Goal: Task Accomplishment & Management: Manage account settings

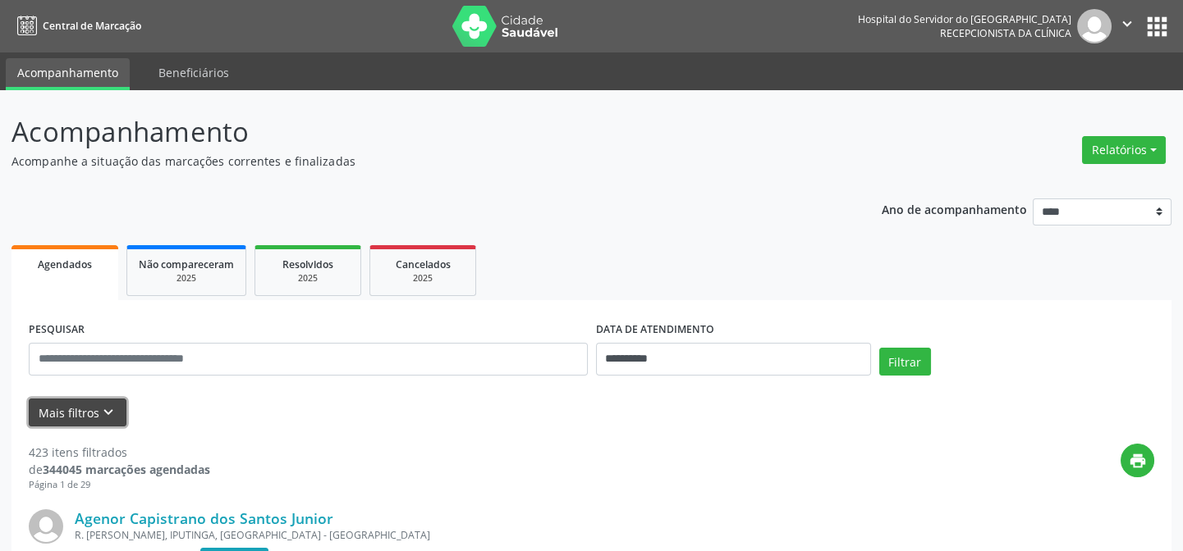
click at [108, 407] on icon "keyboard_arrow_down" at bounding box center [108, 413] width 18 height 18
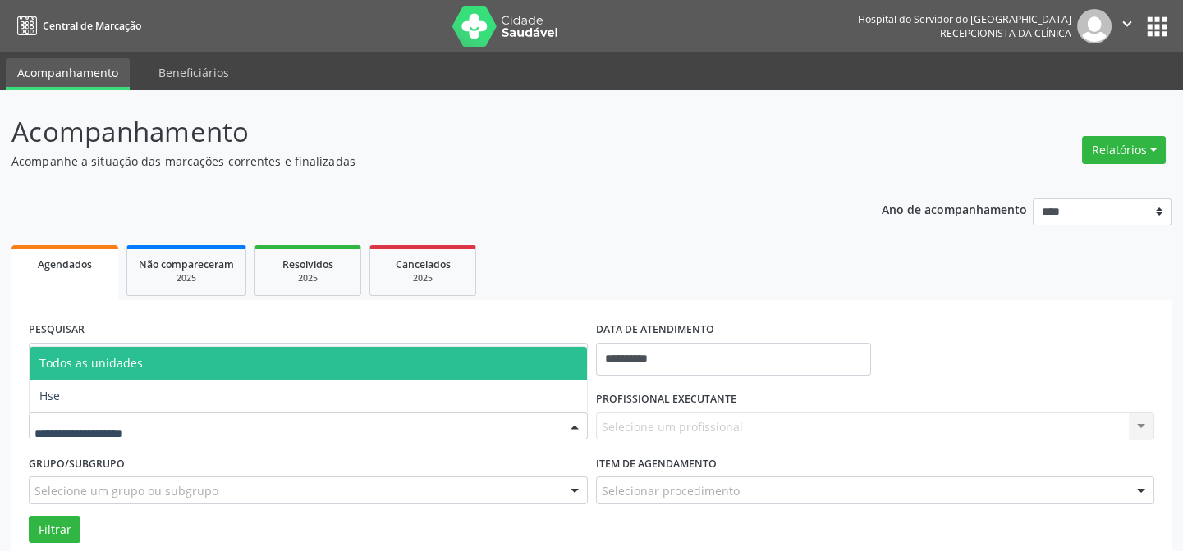
click at [215, 421] on div at bounding box center [308, 427] width 559 height 28
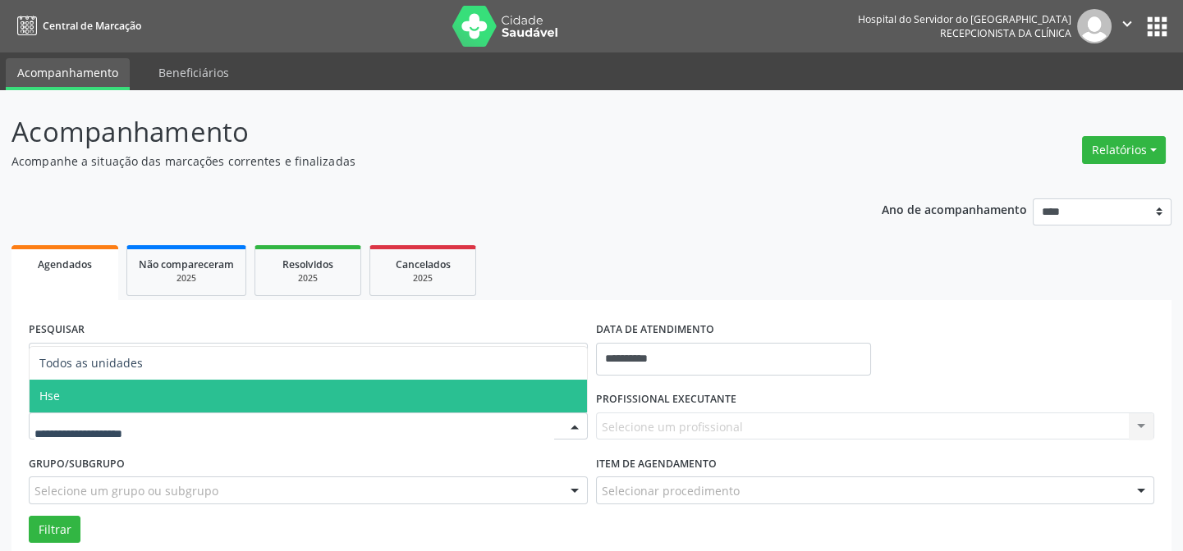
click at [207, 401] on span "Hse" at bounding box center [308, 396] width 557 height 33
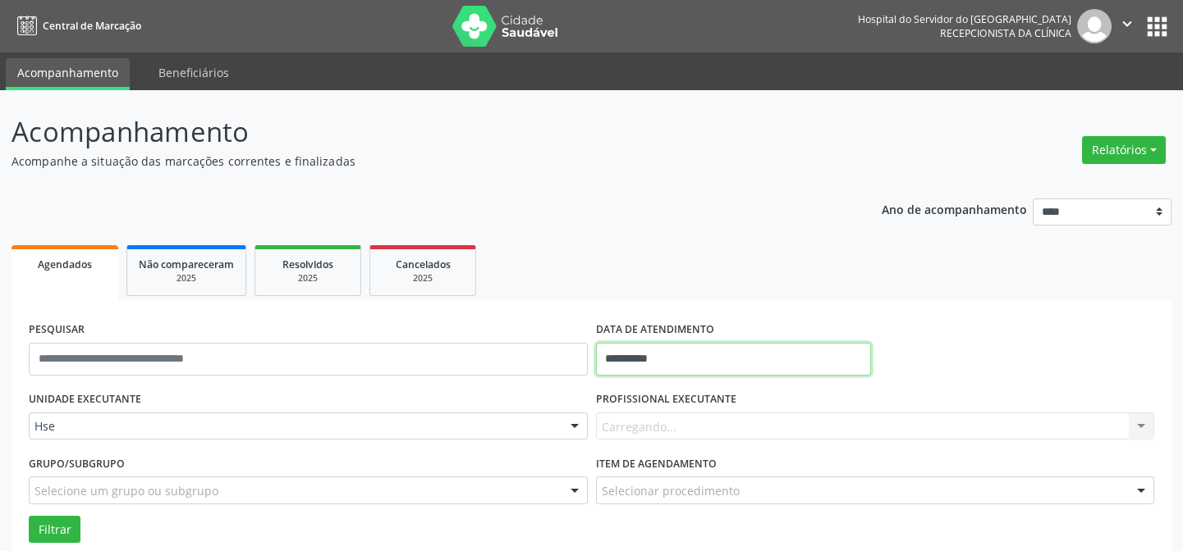
click at [614, 364] on input "**********" at bounding box center [733, 359] width 275 height 33
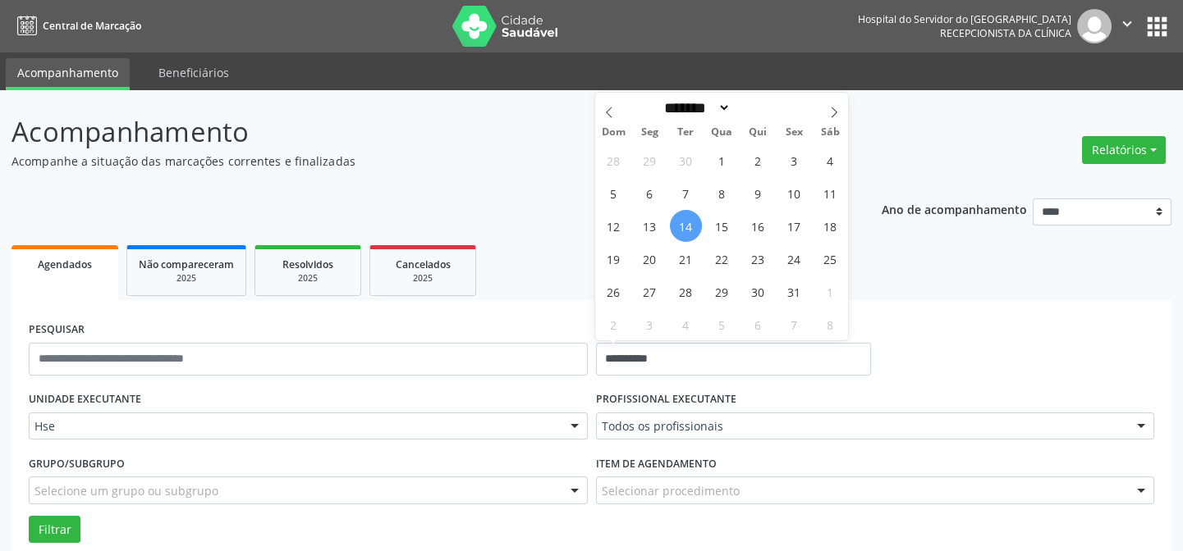
click at [680, 217] on span "14" at bounding box center [686, 226] width 32 height 32
type input "**********"
click at [680, 217] on span "14" at bounding box center [686, 226] width 32 height 32
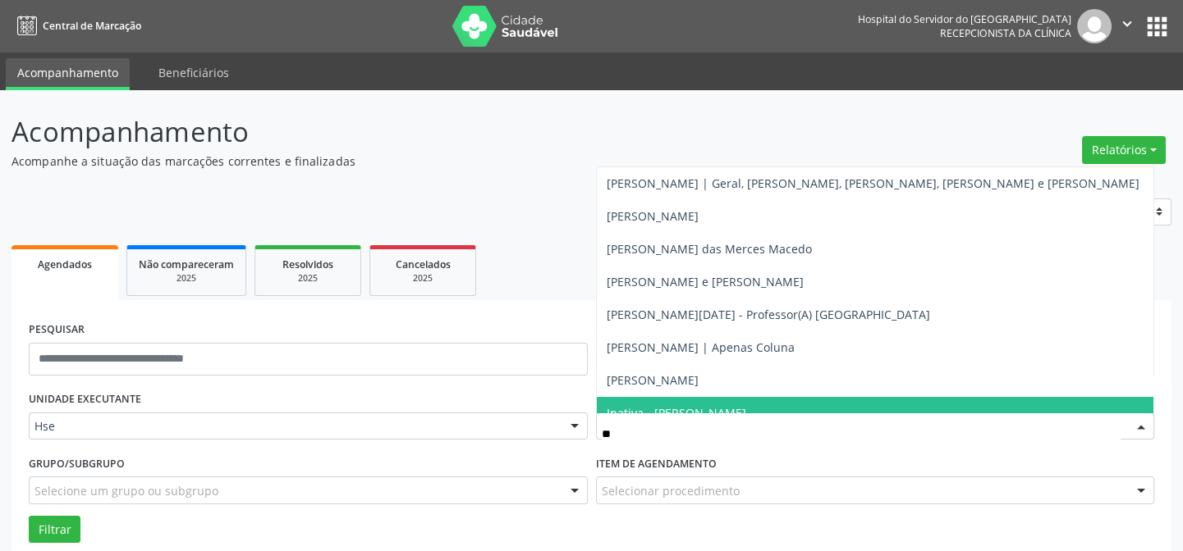
type input "*"
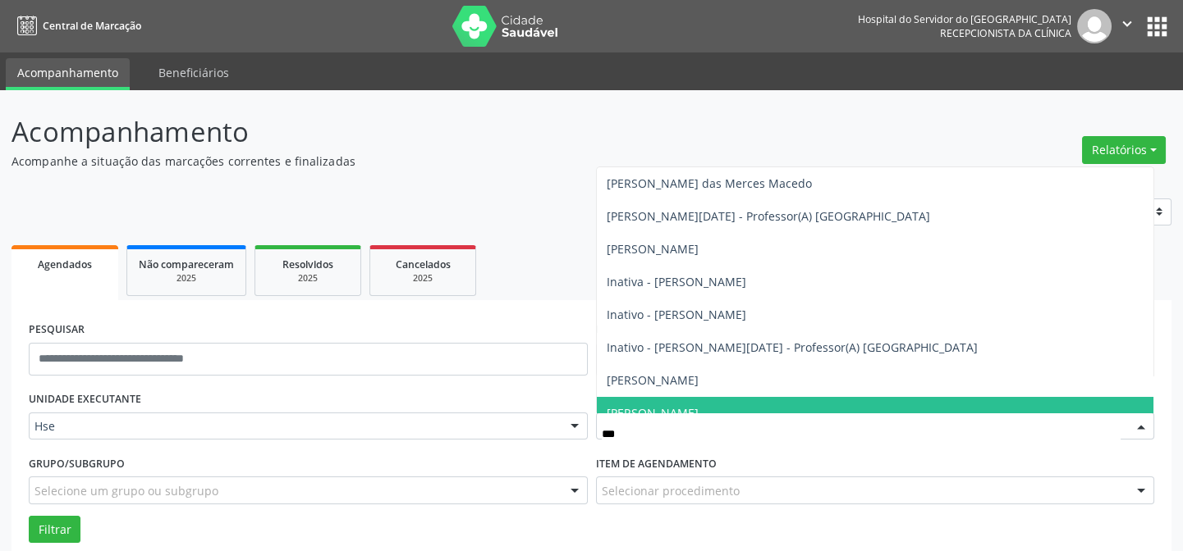
type input "****"
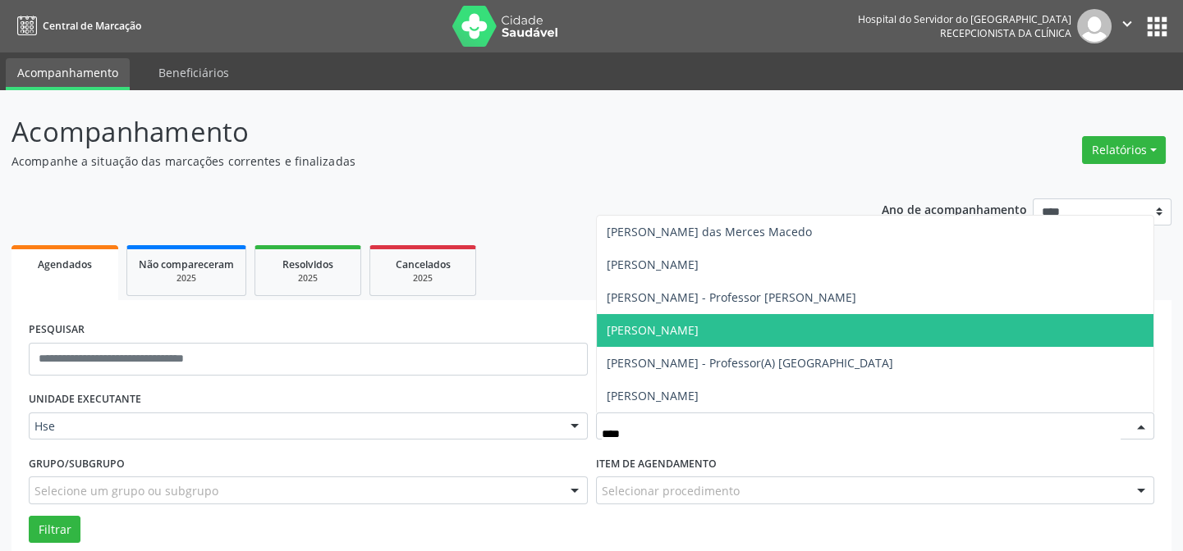
click at [698, 330] on span "[PERSON_NAME]" at bounding box center [652, 331] width 92 height 16
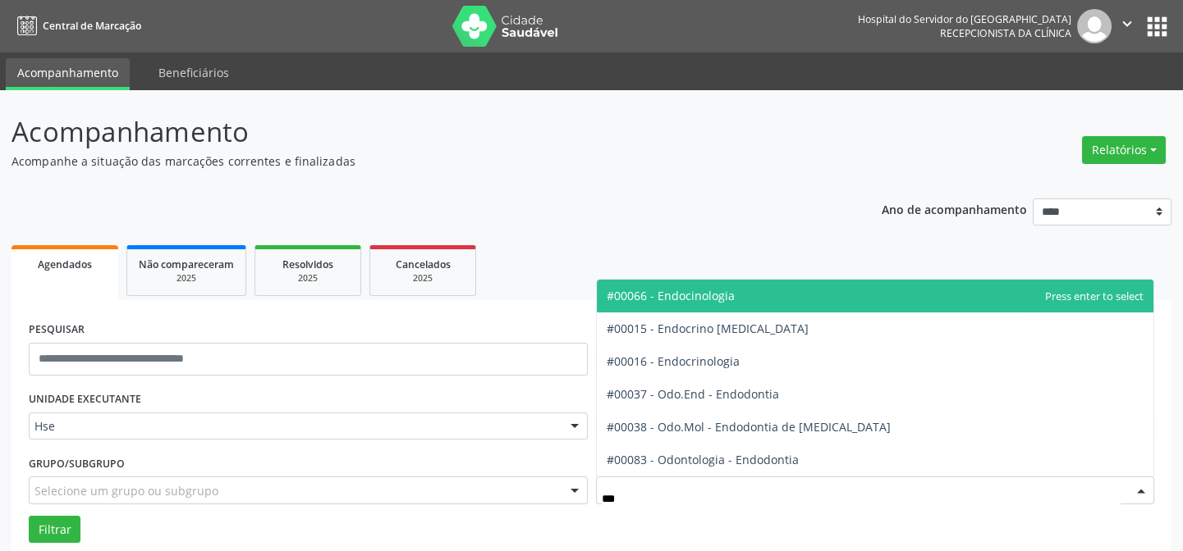
type input "****"
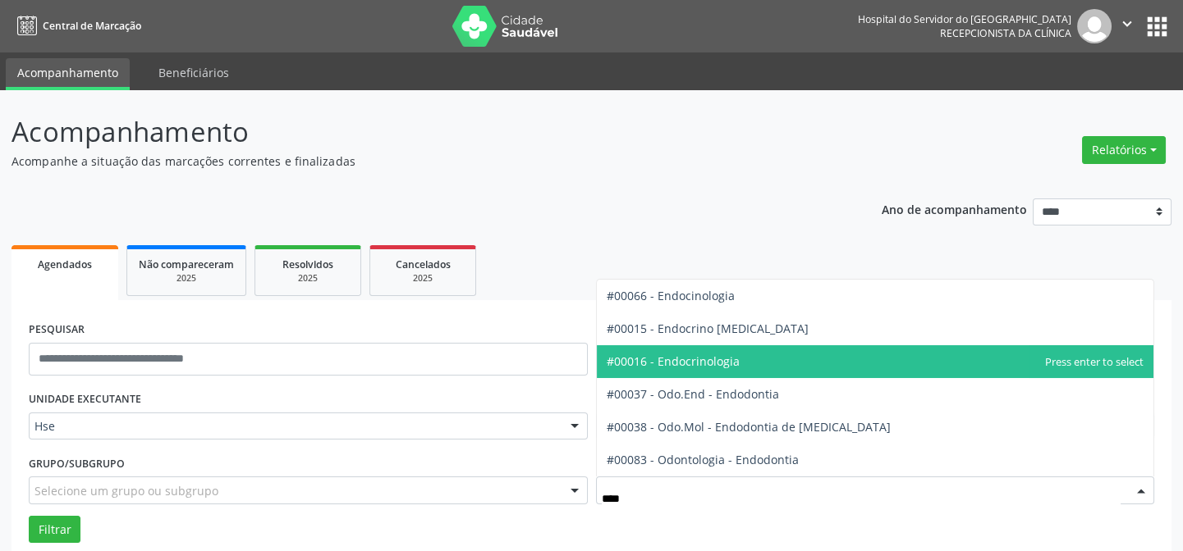
click at [758, 364] on span "#00016 - Endocrinologia" at bounding box center [875, 361] width 557 height 33
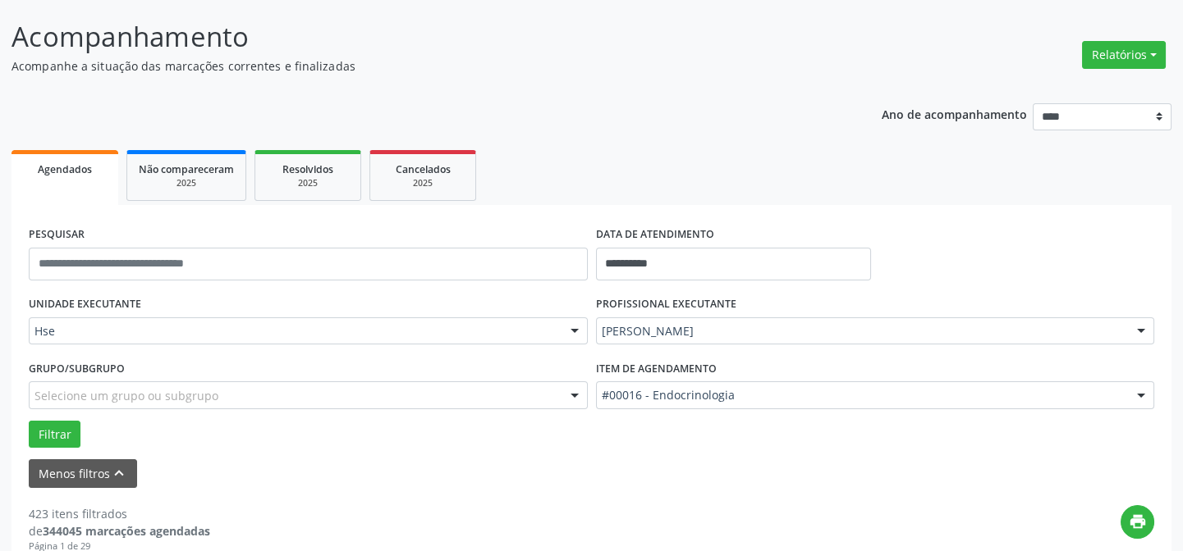
scroll to position [298, 0]
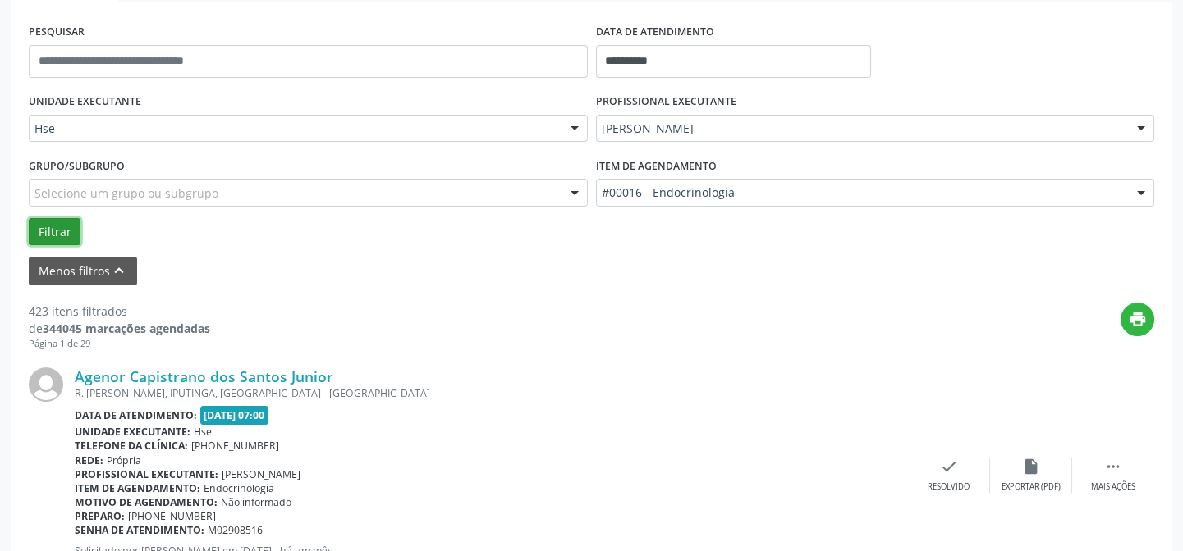
click at [52, 236] on button "Filtrar" at bounding box center [55, 232] width 52 height 28
click at [1100, 459] on div " Mais ações" at bounding box center [1113, 475] width 82 height 35
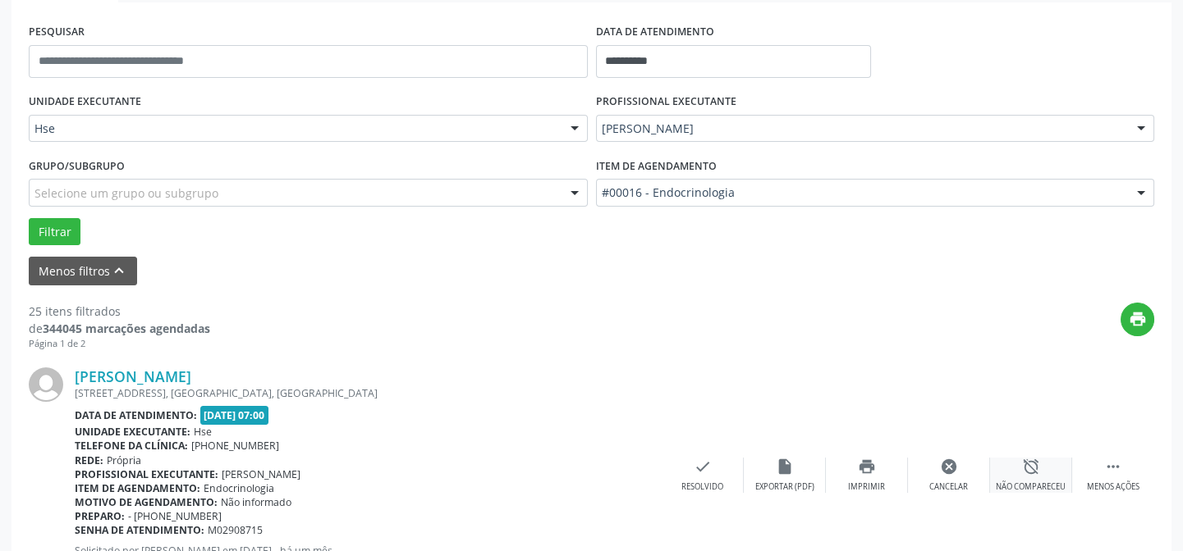
click at [1043, 466] on div "alarm_off Não compareceu" at bounding box center [1031, 475] width 82 height 35
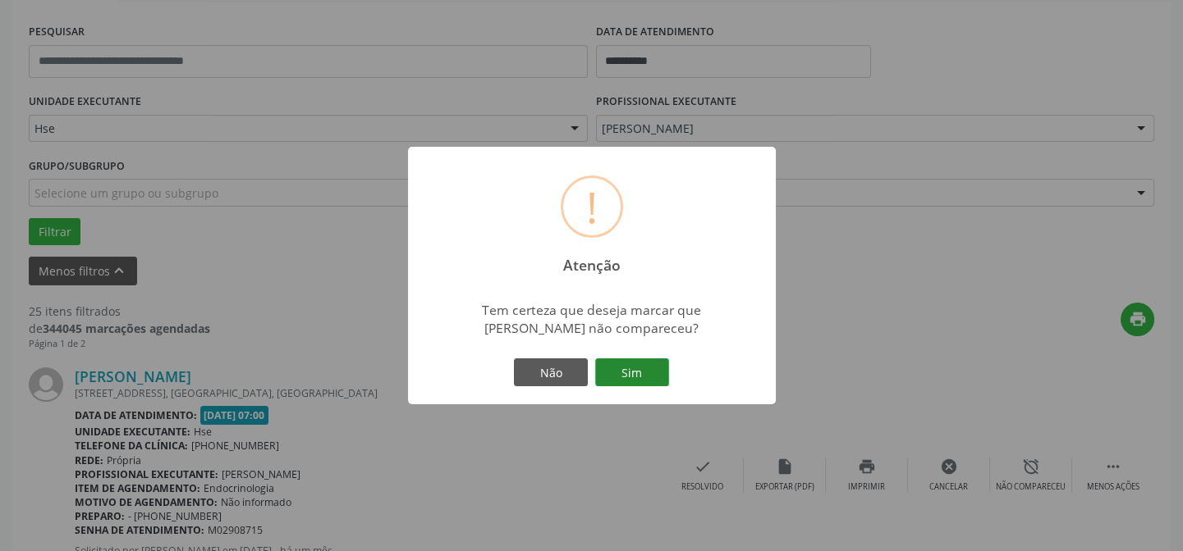
click at [654, 372] on button "Sim" at bounding box center [632, 373] width 74 height 28
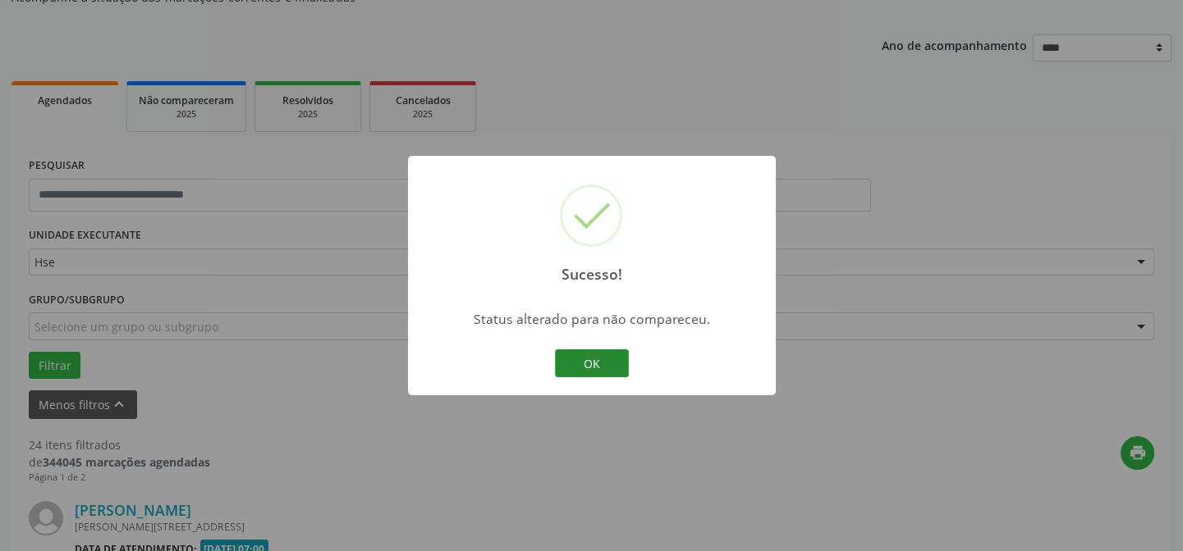
click at [591, 353] on button "OK" at bounding box center [592, 364] width 74 height 28
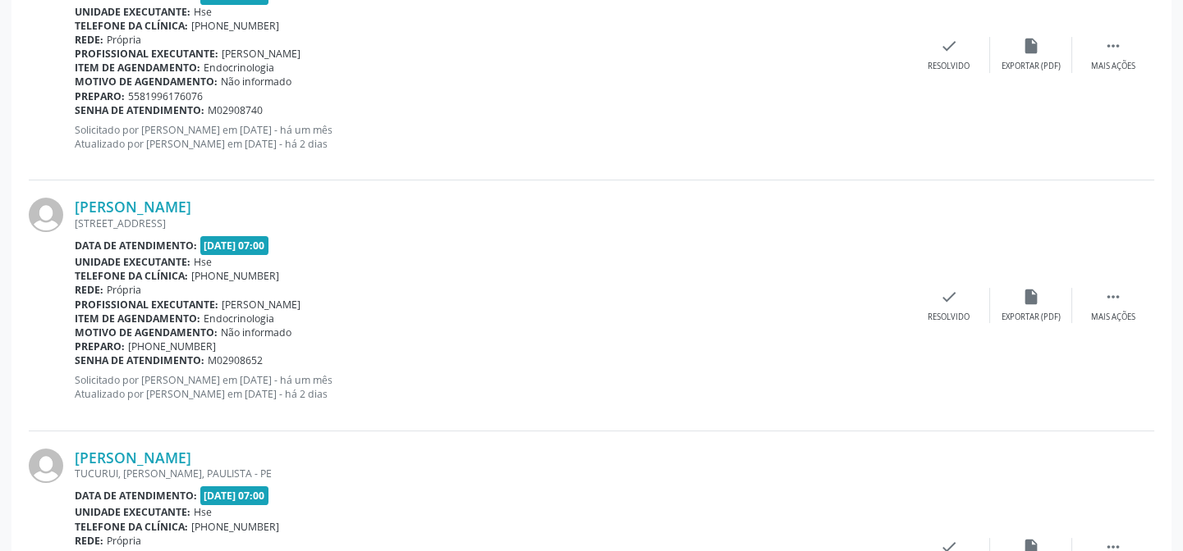
scroll to position [1044, 0]
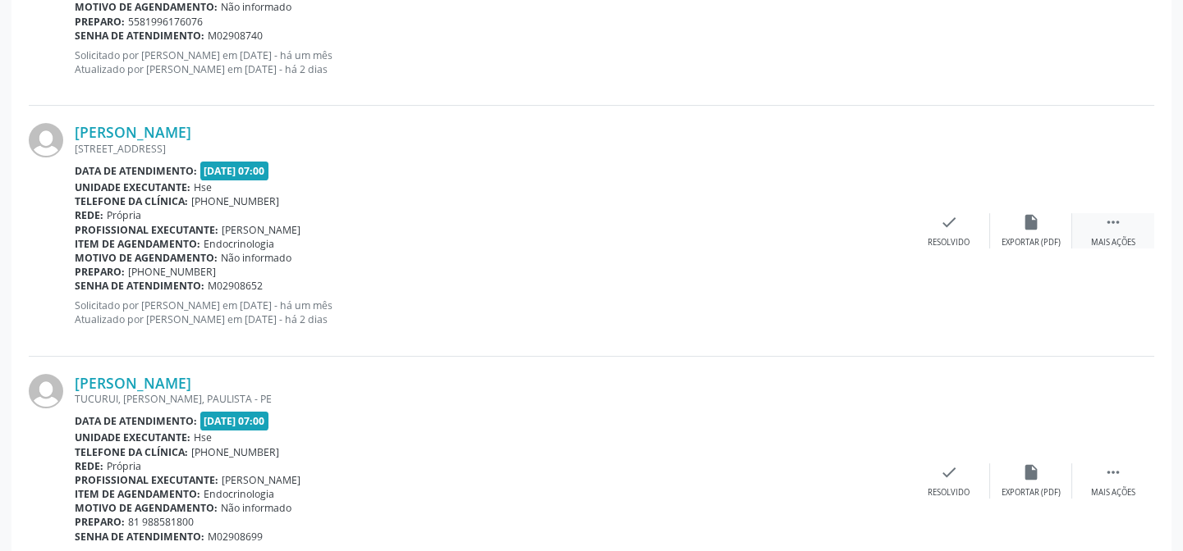
click at [1102, 228] on div " Mais ações" at bounding box center [1113, 230] width 82 height 35
click at [1022, 213] on icon "alarm_off" at bounding box center [1031, 222] width 18 height 18
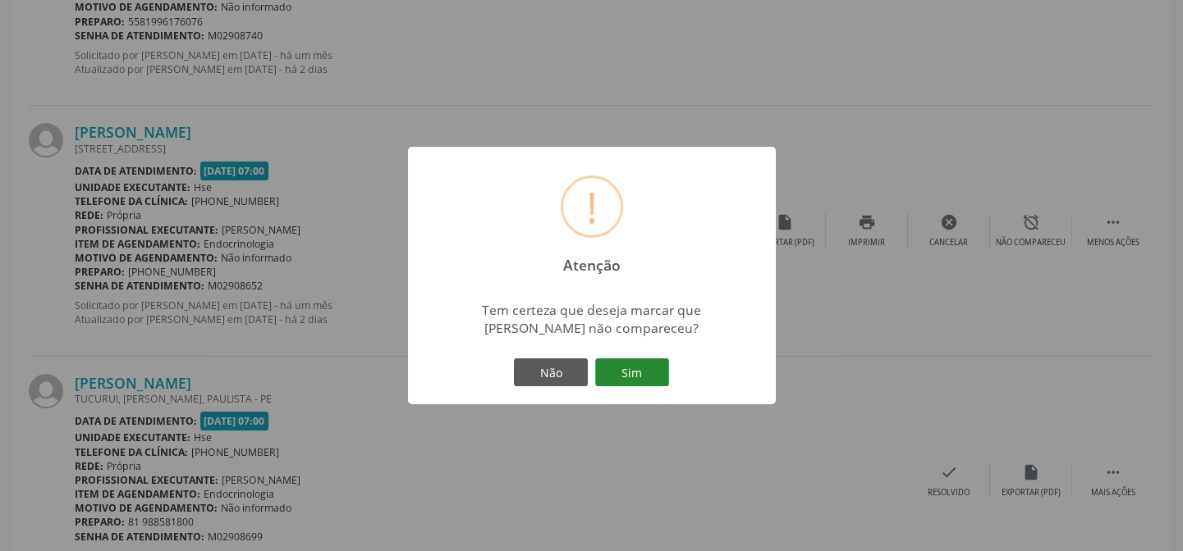
click at [635, 368] on button "Sim" at bounding box center [632, 373] width 74 height 28
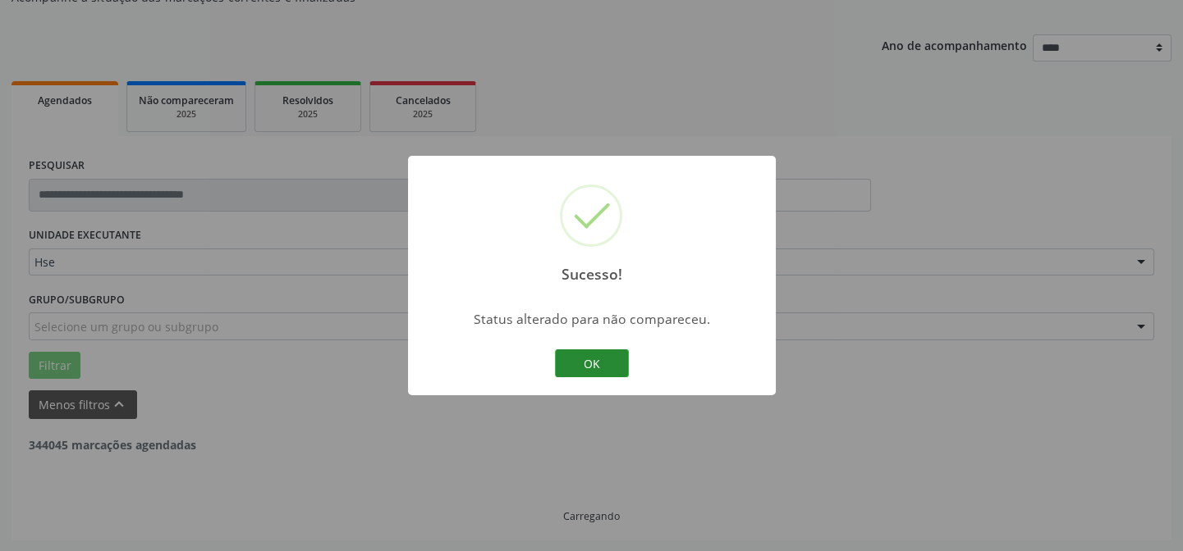
click at [591, 366] on button "OK" at bounding box center [592, 364] width 74 height 28
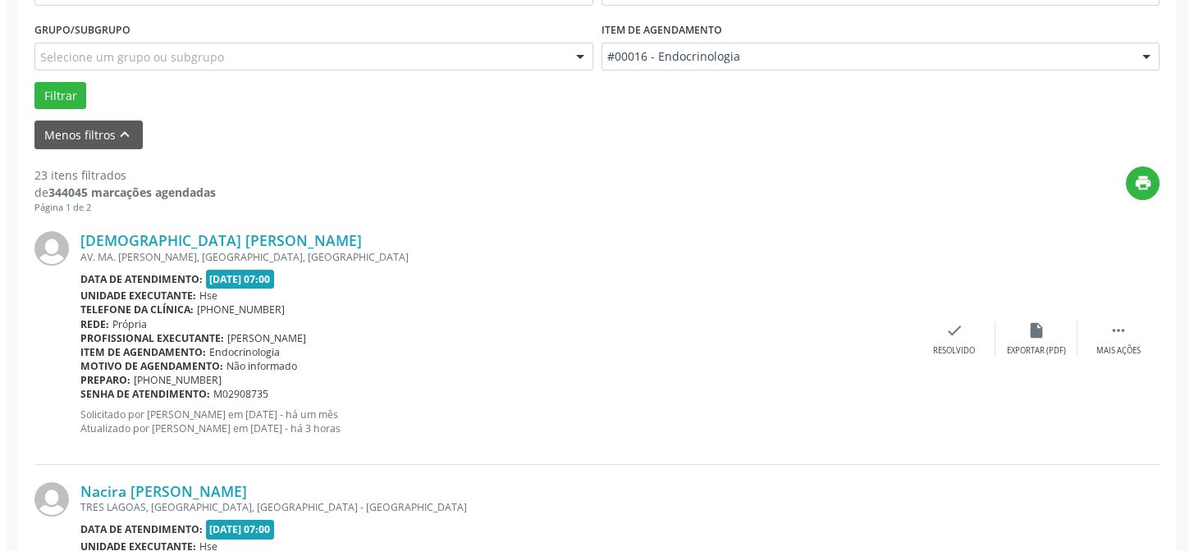
scroll to position [447, 0]
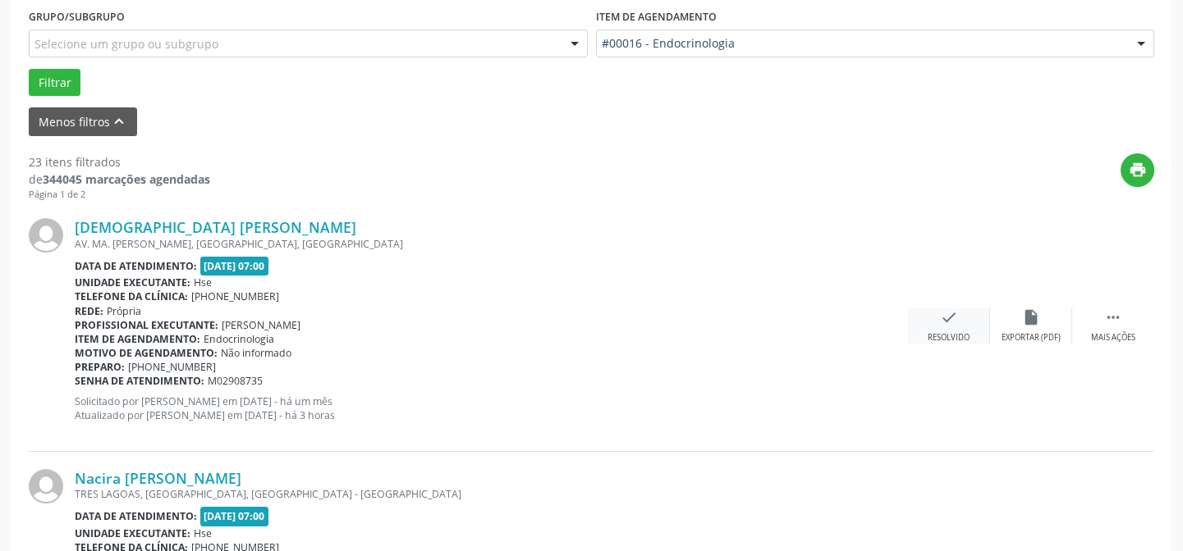
click at [947, 314] on icon "check" at bounding box center [949, 318] width 18 height 18
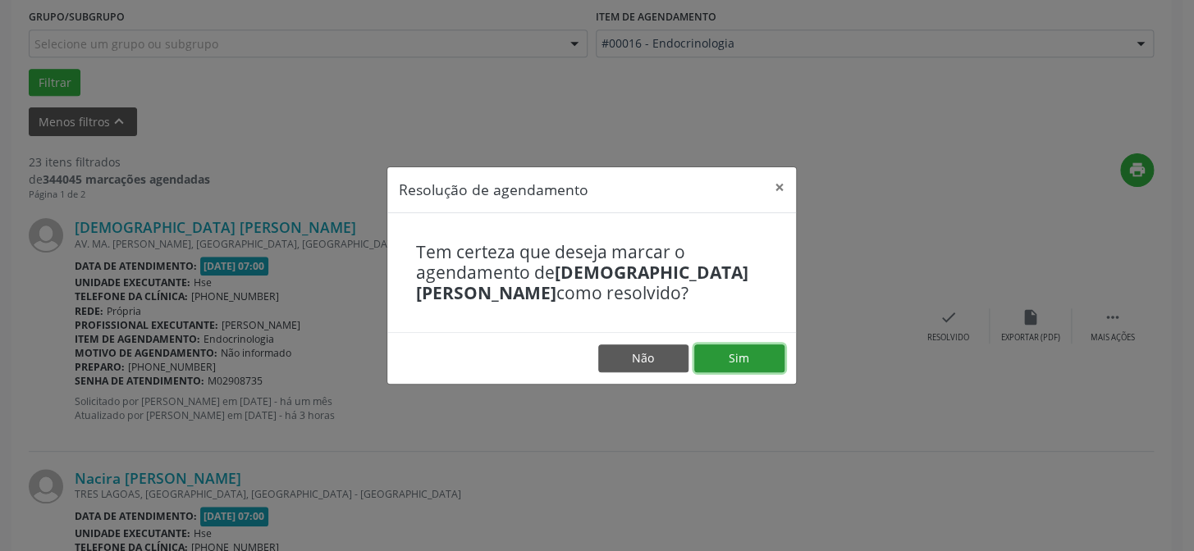
click at [726, 349] on button "Sim" at bounding box center [739, 359] width 90 height 28
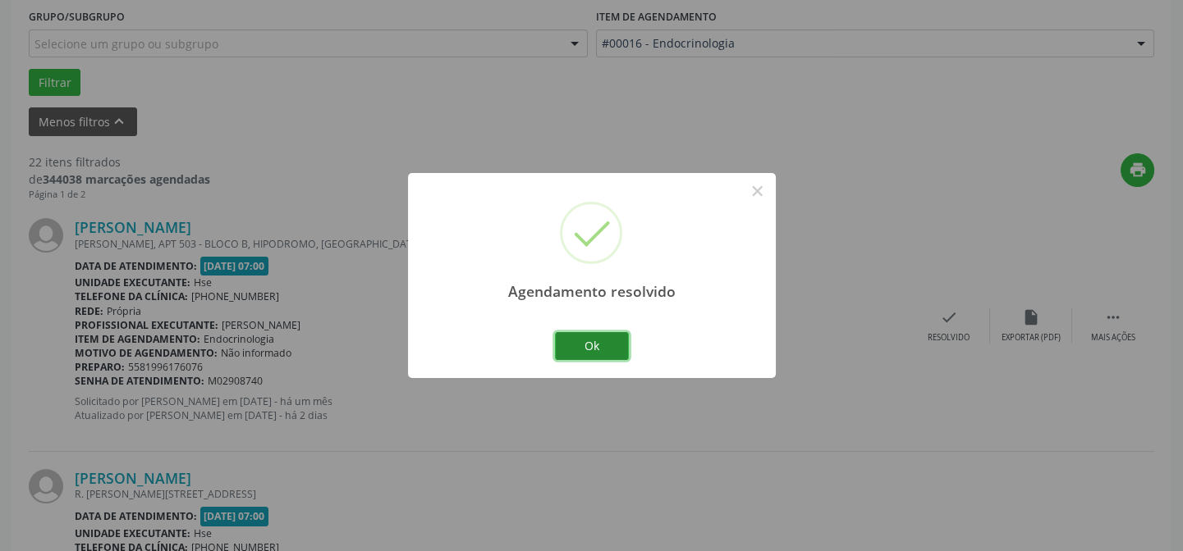
click at [605, 340] on button "Ok" at bounding box center [592, 346] width 74 height 28
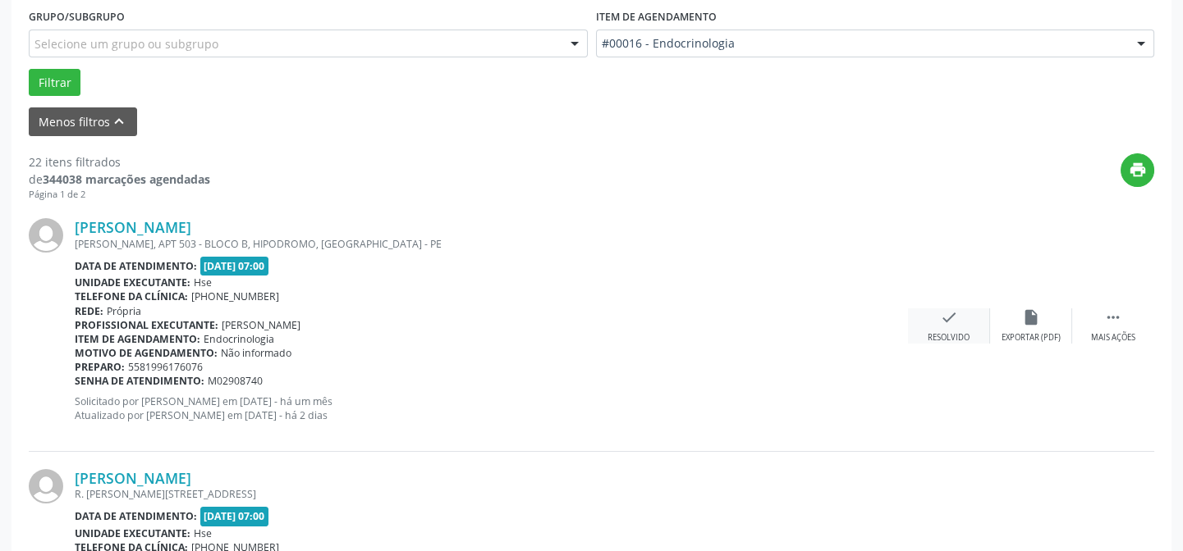
click at [942, 316] on icon "check" at bounding box center [949, 318] width 18 height 18
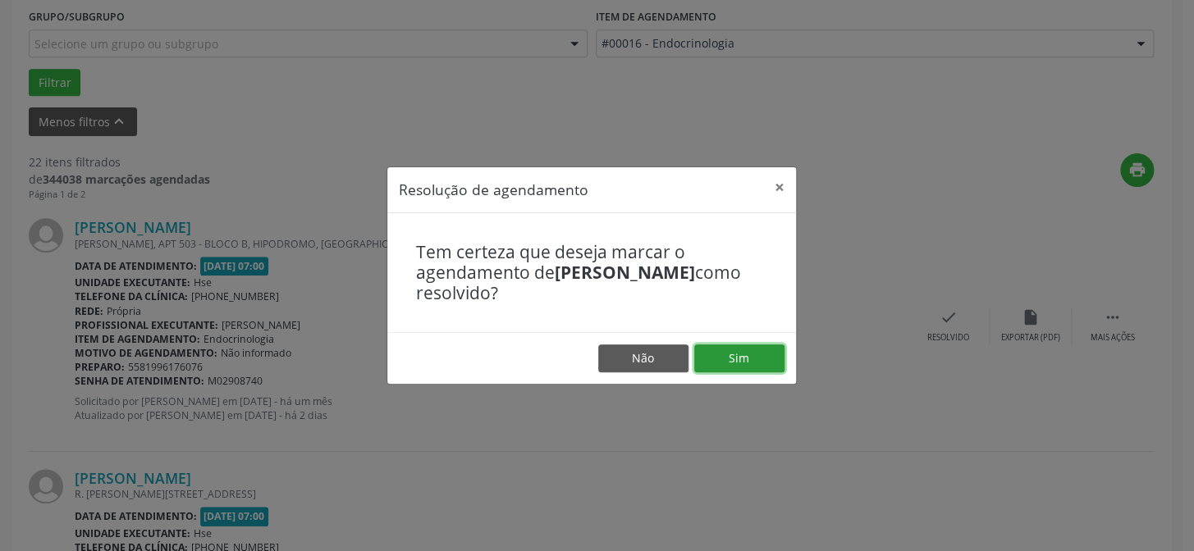
click at [713, 353] on button "Sim" at bounding box center [739, 359] width 90 height 28
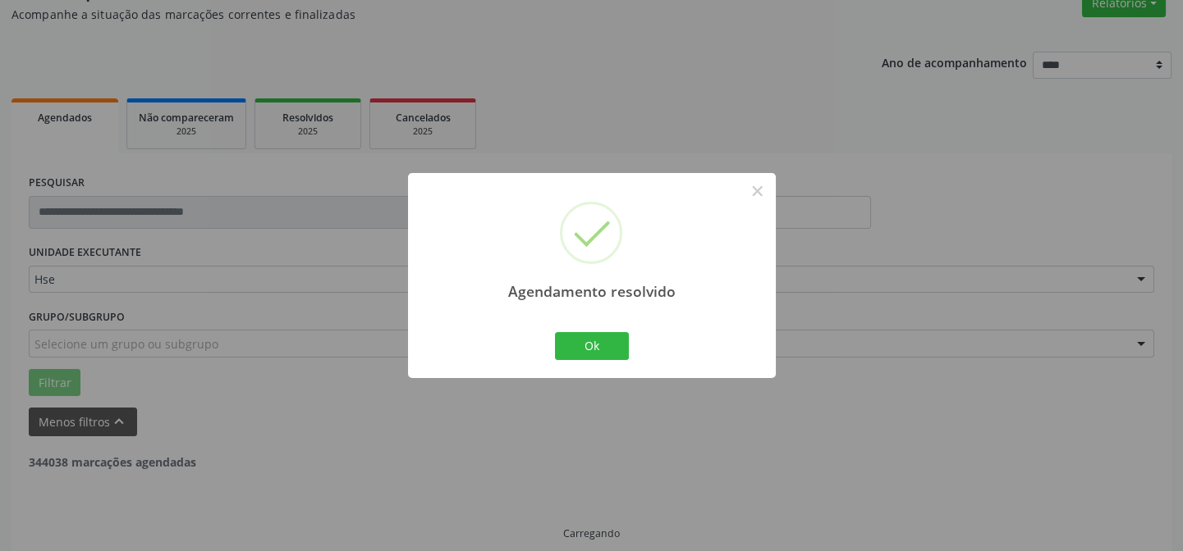
scroll to position [164, 0]
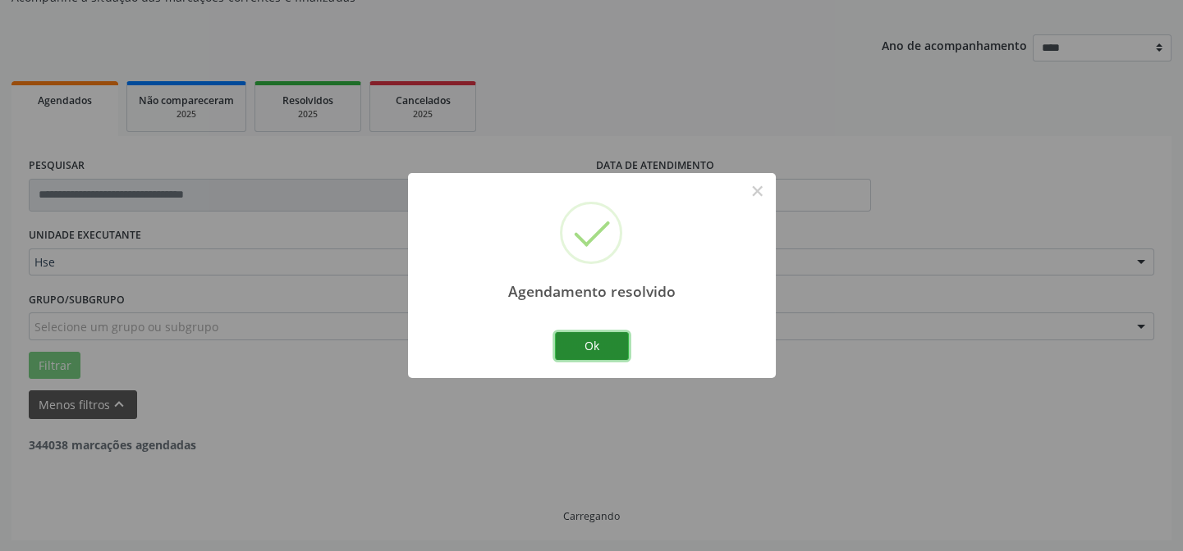
click at [589, 336] on button "Ok" at bounding box center [592, 346] width 74 height 28
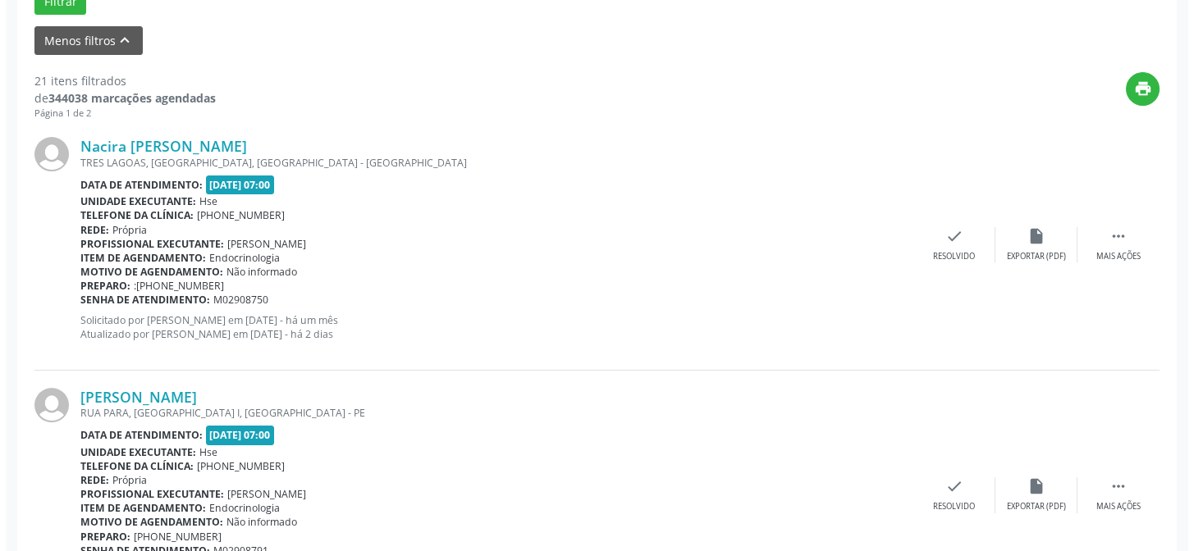
scroll to position [611, 0]
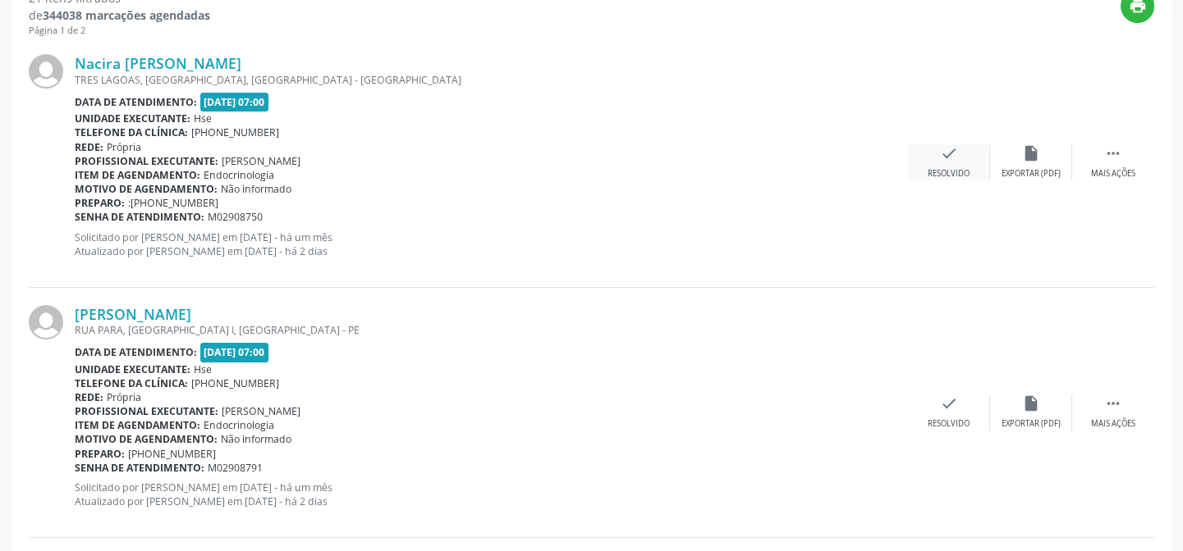
click at [933, 168] on div "Resolvido" at bounding box center [948, 173] width 42 height 11
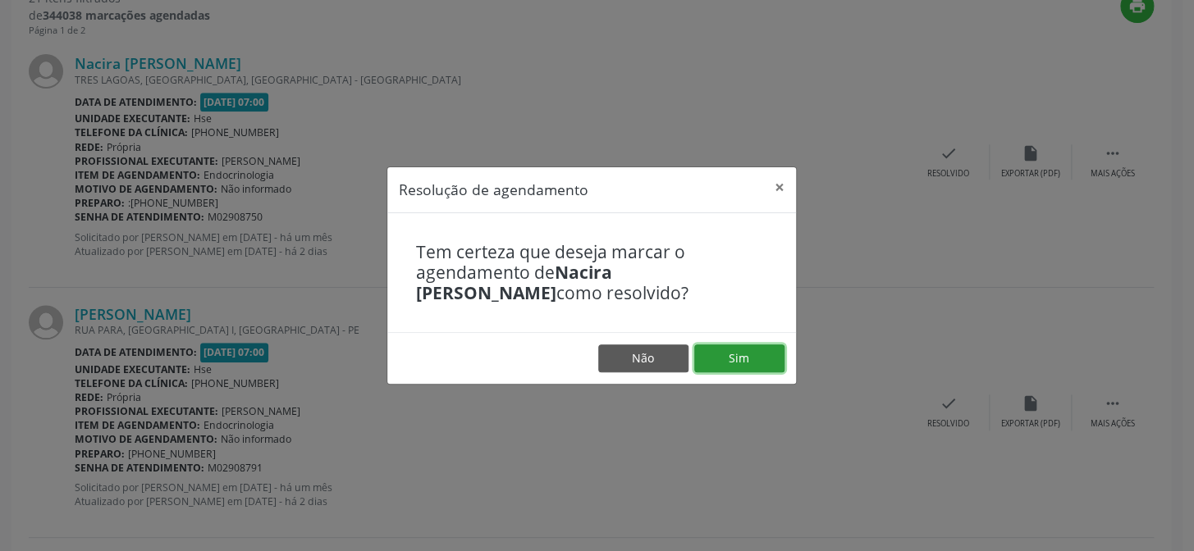
click at [748, 359] on button "Sim" at bounding box center [739, 359] width 90 height 28
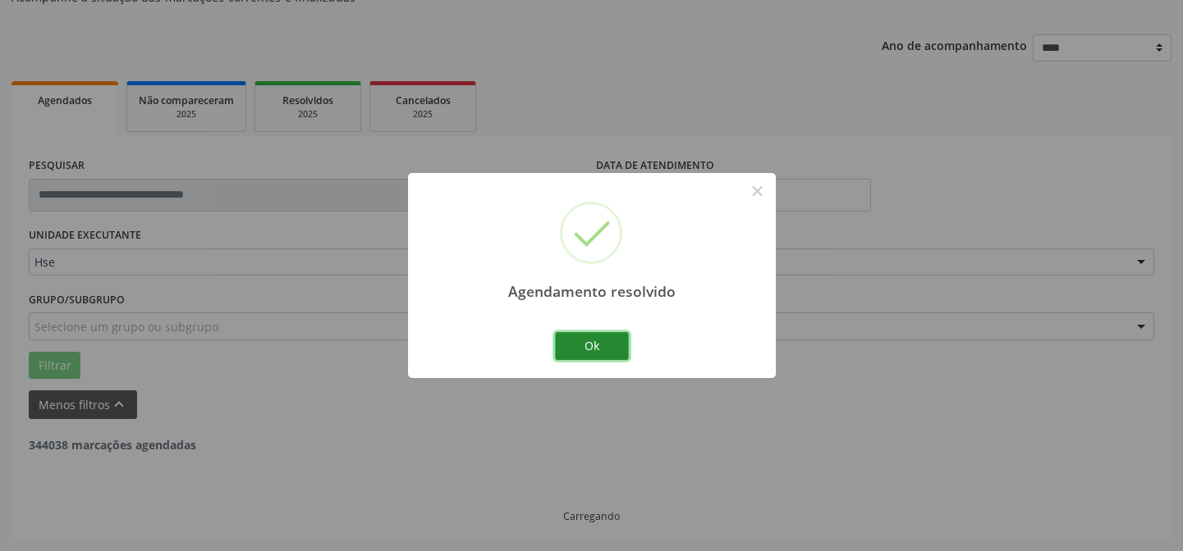
click at [566, 337] on button "Ok" at bounding box center [592, 346] width 74 height 28
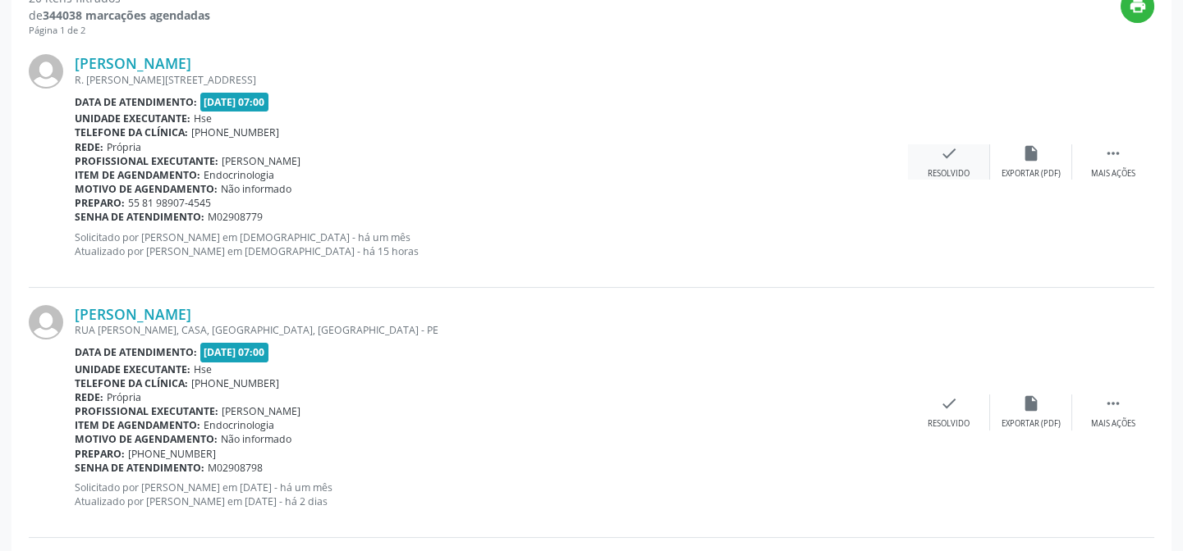
click at [950, 155] on icon "check" at bounding box center [949, 153] width 18 height 18
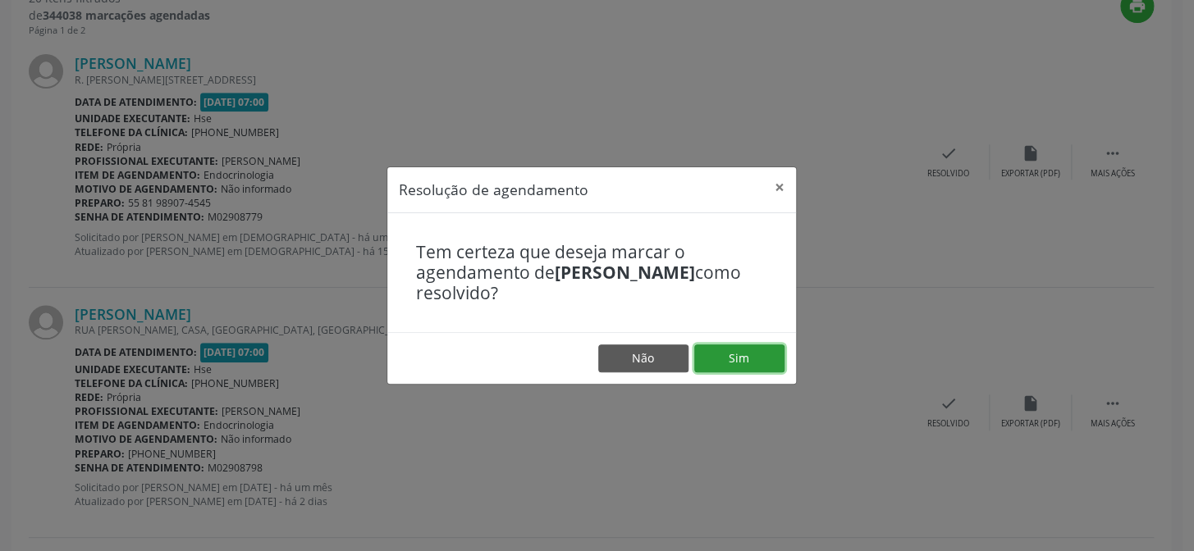
click at [748, 357] on button "Sim" at bounding box center [739, 359] width 90 height 28
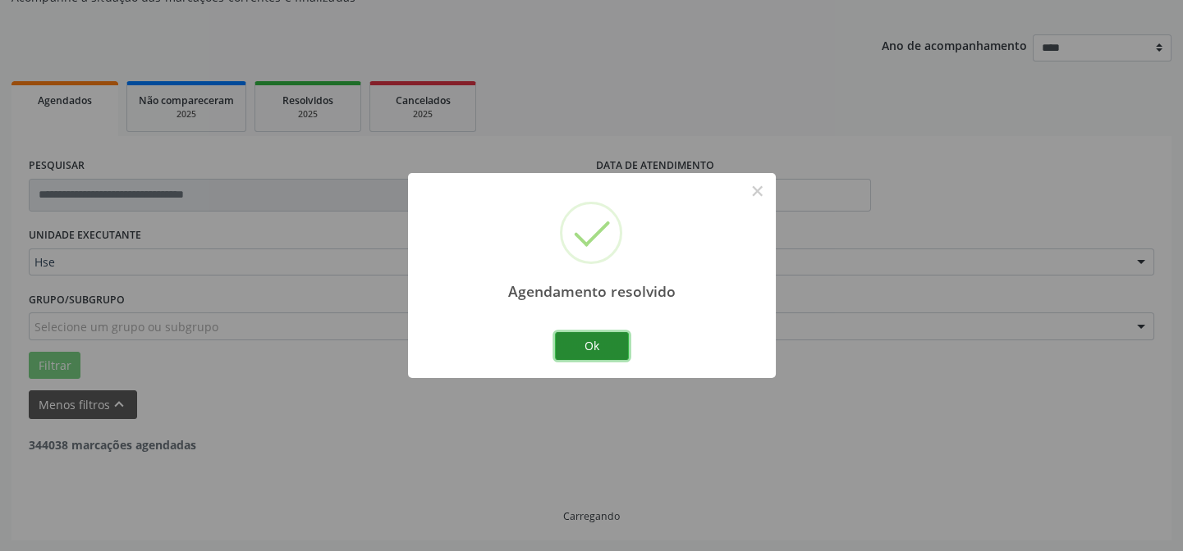
click at [607, 347] on button "Ok" at bounding box center [592, 346] width 74 height 28
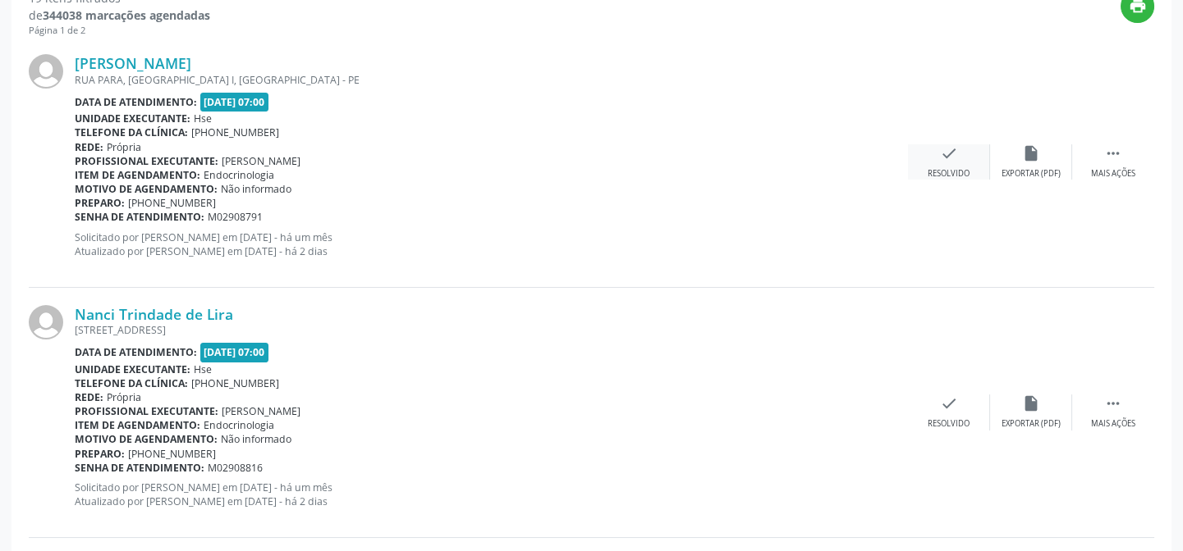
click at [957, 160] on icon "check" at bounding box center [949, 153] width 18 height 18
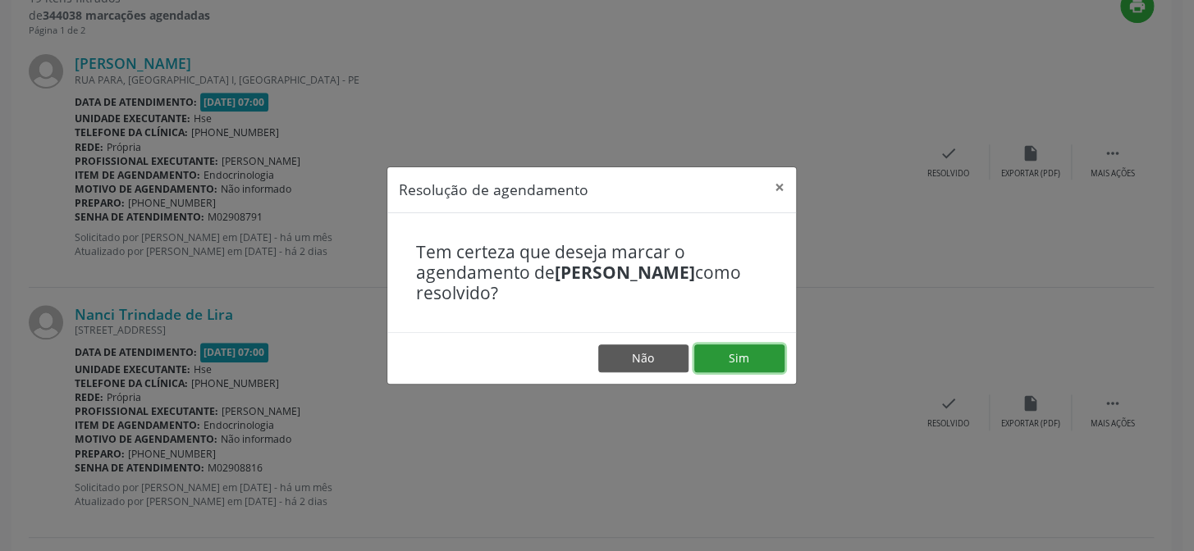
click at [729, 359] on button "Sim" at bounding box center [739, 359] width 90 height 28
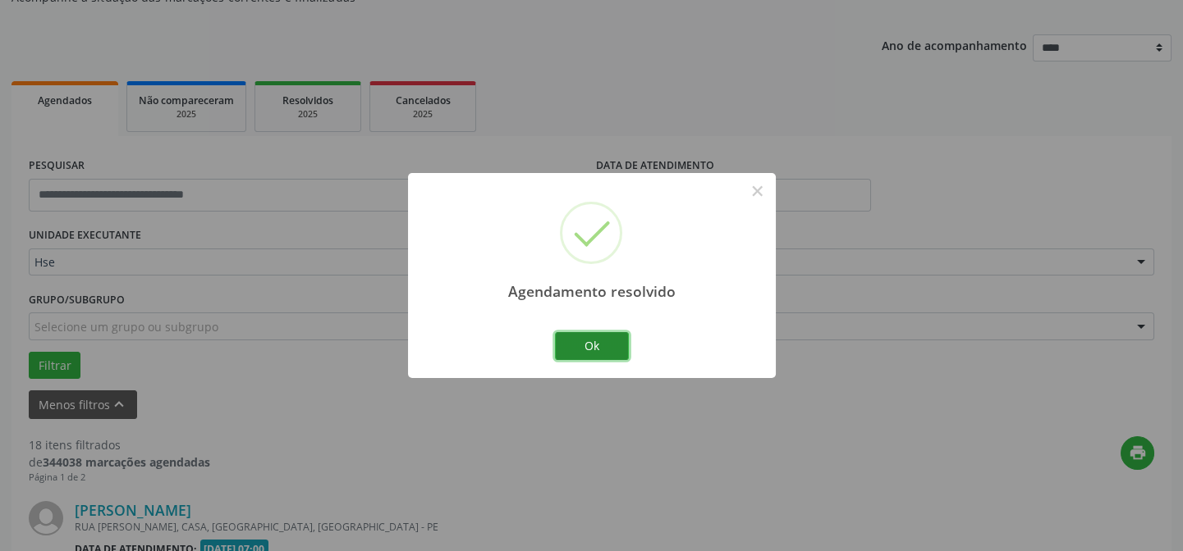
click at [579, 346] on button "Ok" at bounding box center [592, 346] width 74 height 28
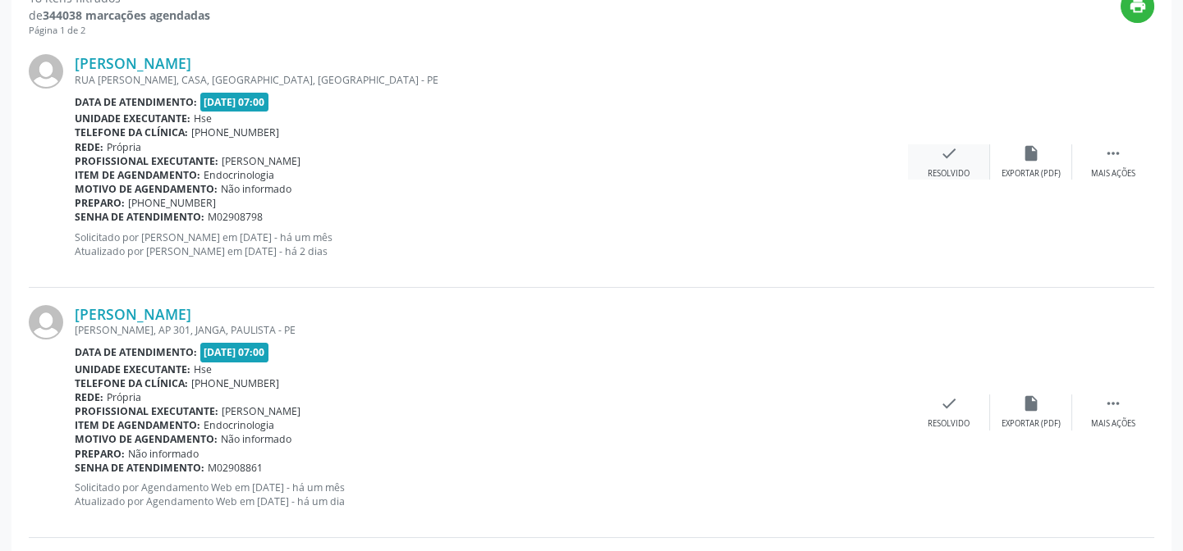
click at [945, 162] on div "check Resolvido" at bounding box center [949, 161] width 82 height 35
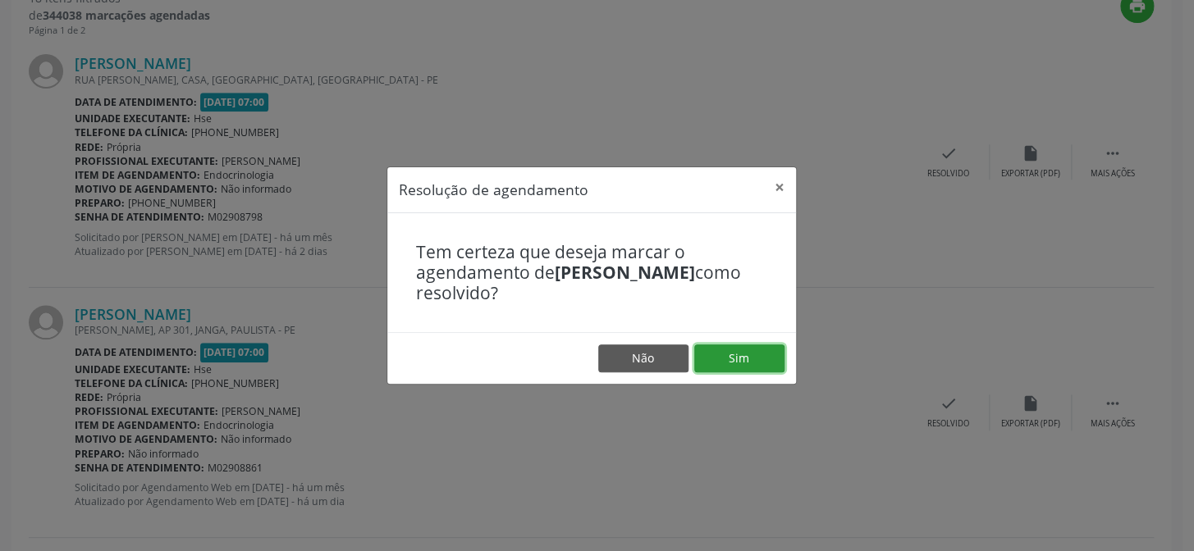
click at [721, 358] on button "Sim" at bounding box center [739, 359] width 90 height 28
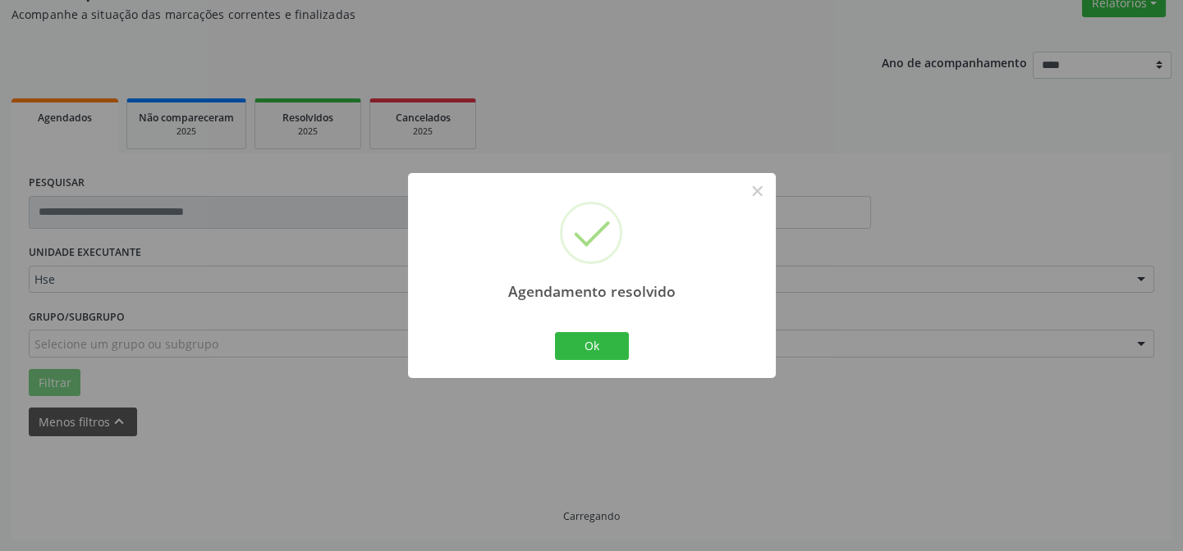
scroll to position [164, 0]
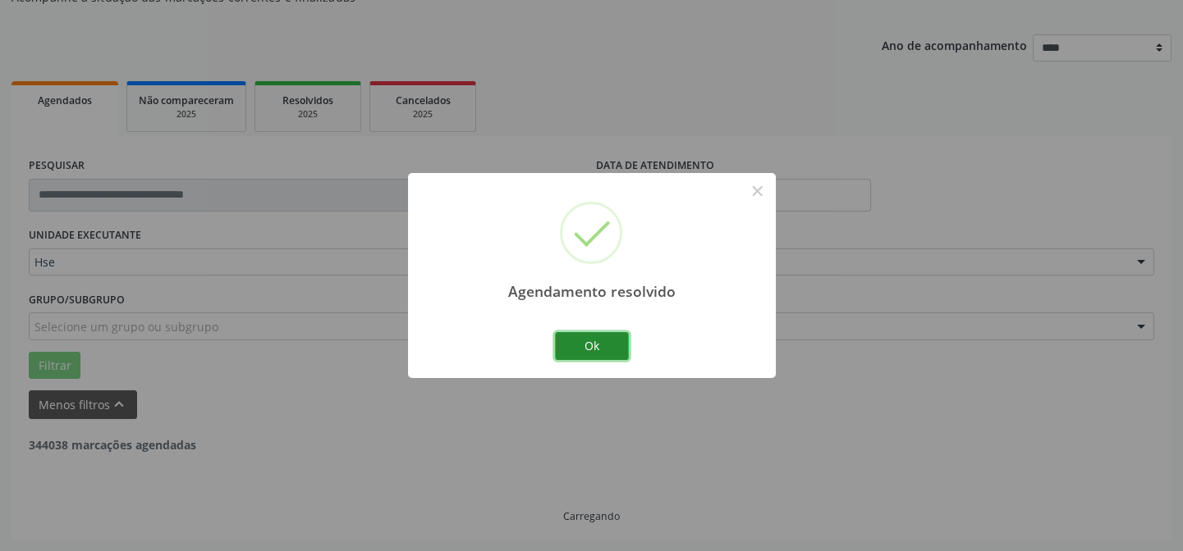
click at [601, 338] on button "Ok" at bounding box center [592, 346] width 74 height 28
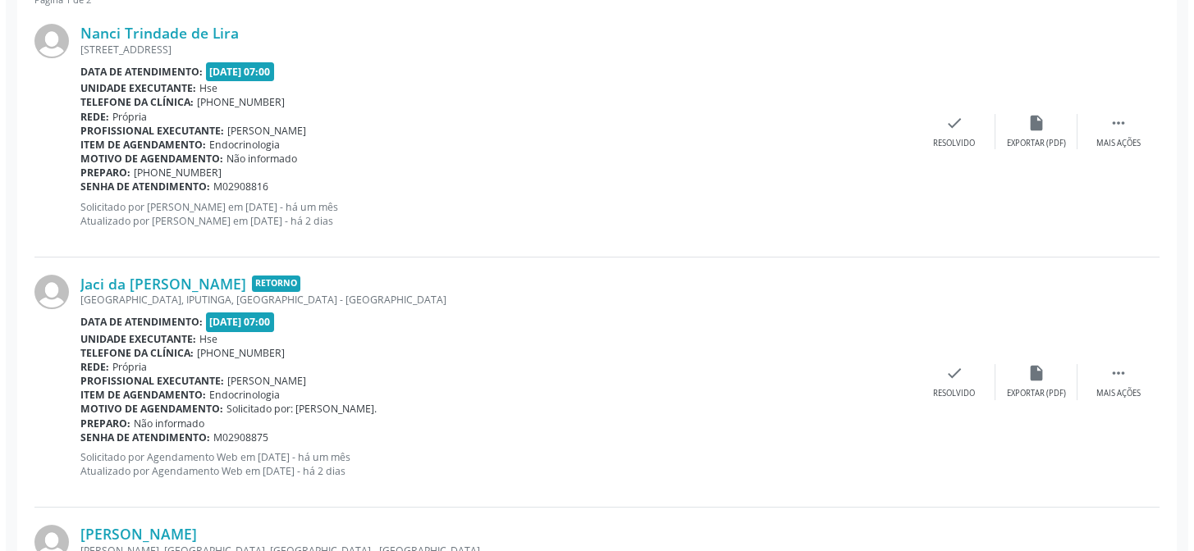
scroll to position [686, 0]
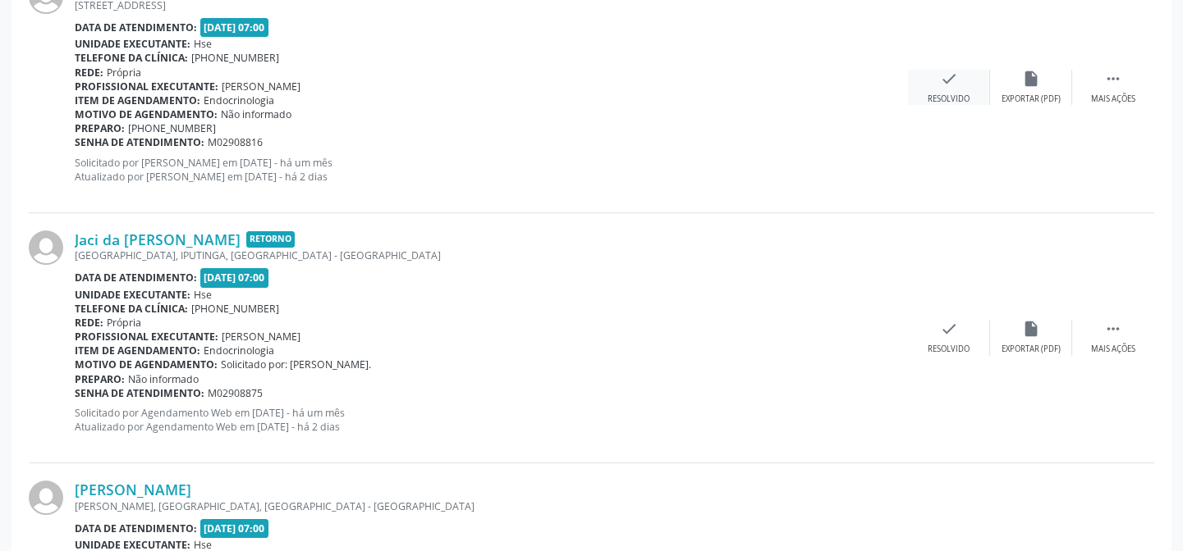
click at [940, 88] on div "check Resolvido" at bounding box center [949, 87] width 82 height 35
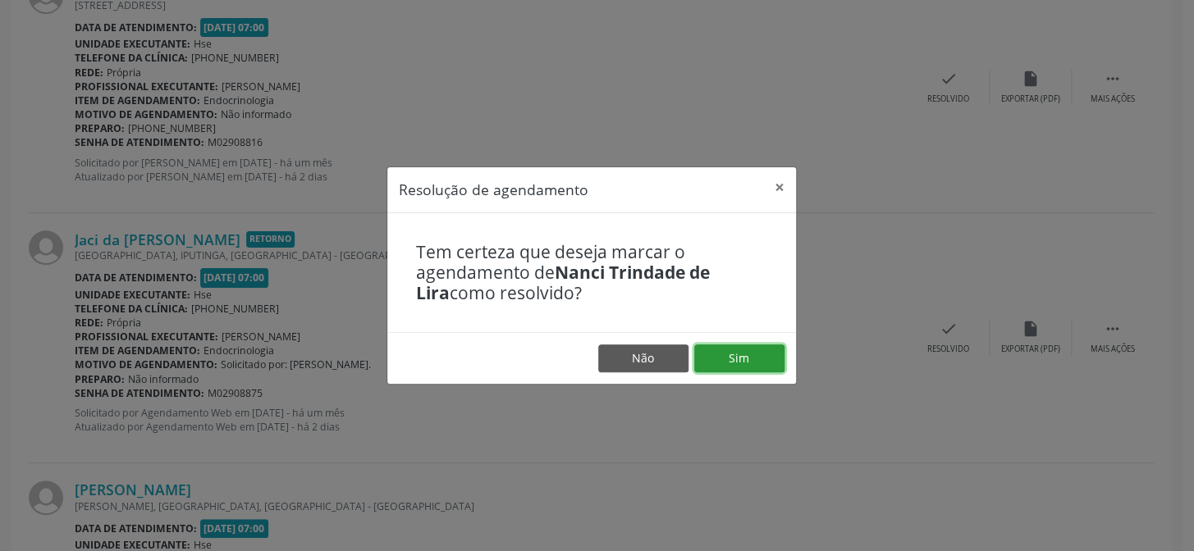
click at [757, 359] on button "Sim" at bounding box center [739, 359] width 90 height 28
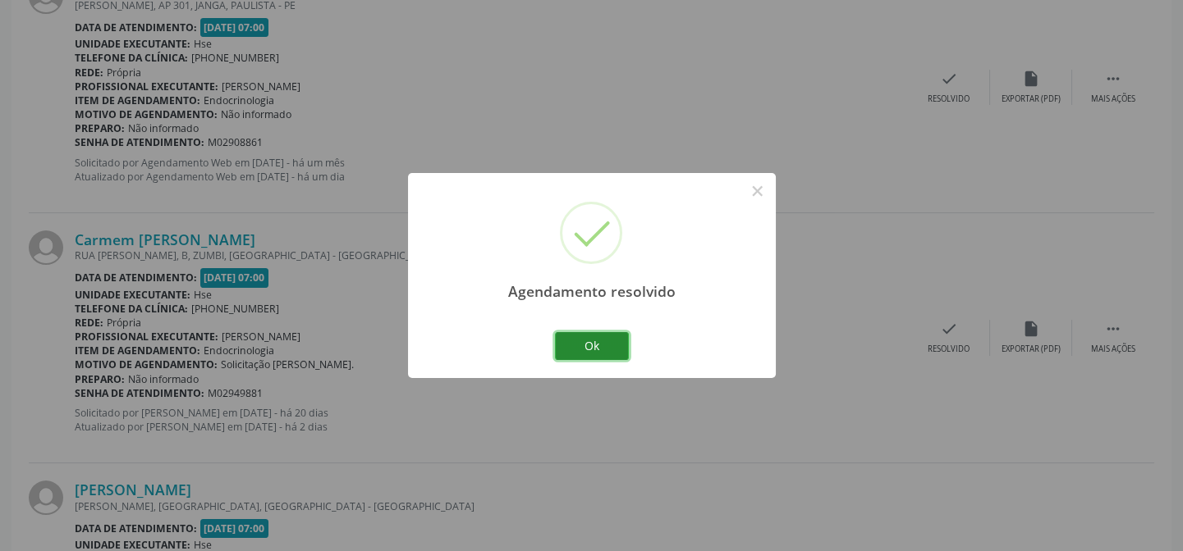
click at [607, 345] on button "Ok" at bounding box center [592, 346] width 74 height 28
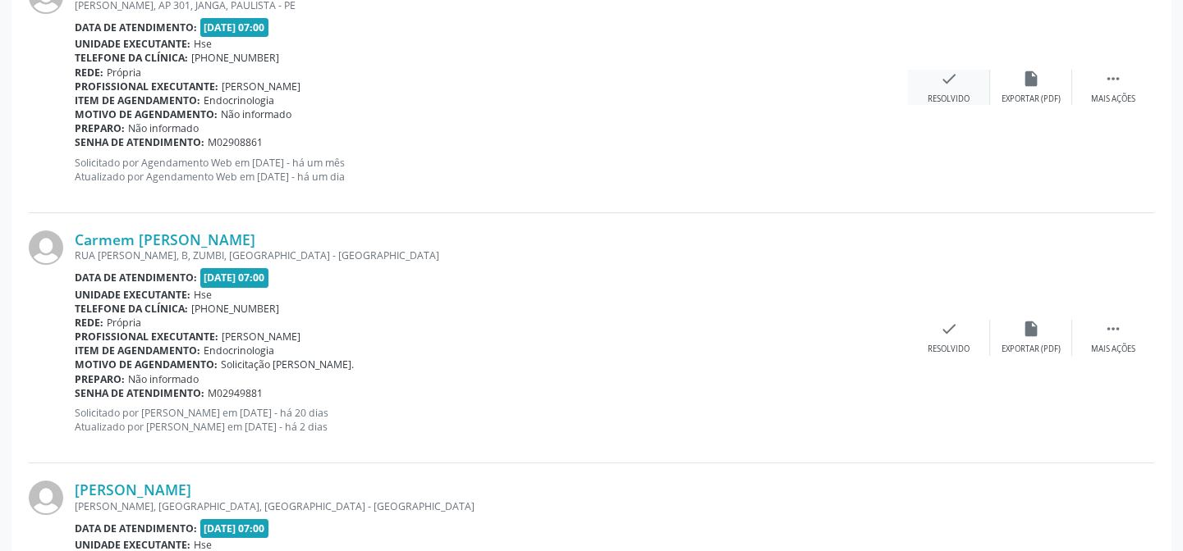
click at [940, 82] on icon "check" at bounding box center [949, 79] width 18 height 18
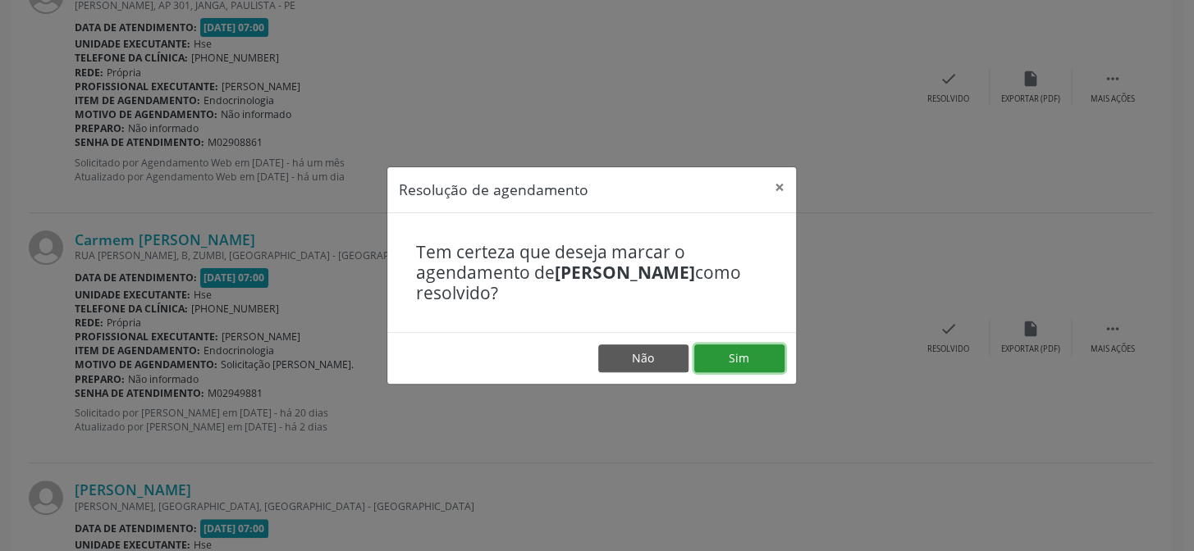
click at [754, 359] on button "Sim" at bounding box center [739, 359] width 90 height 28
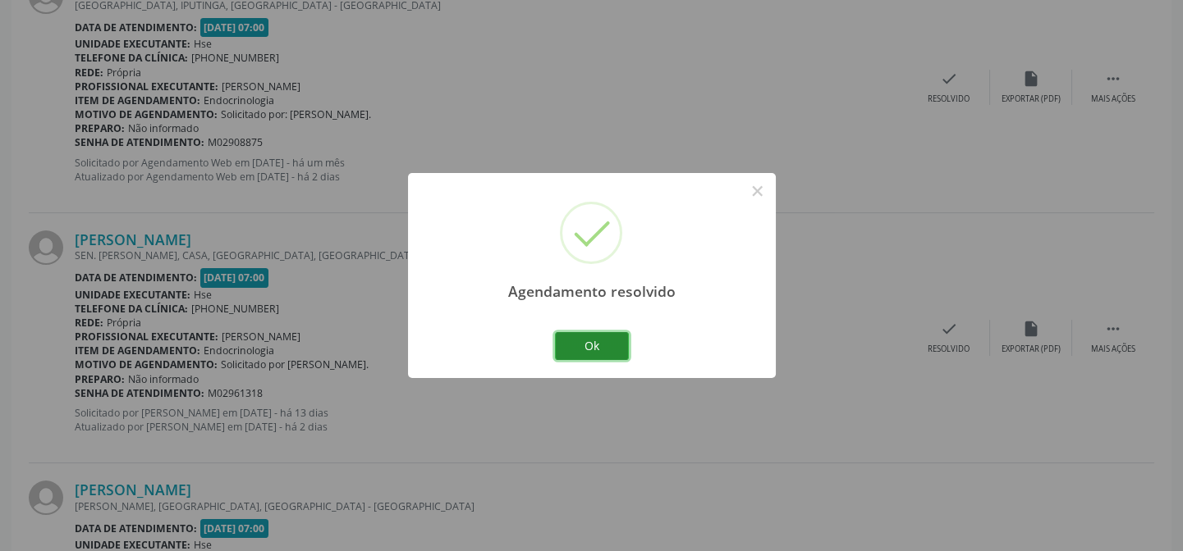
click at [600, 341] on button "Ok" at bounding box center [592, 346] width 74 height 28
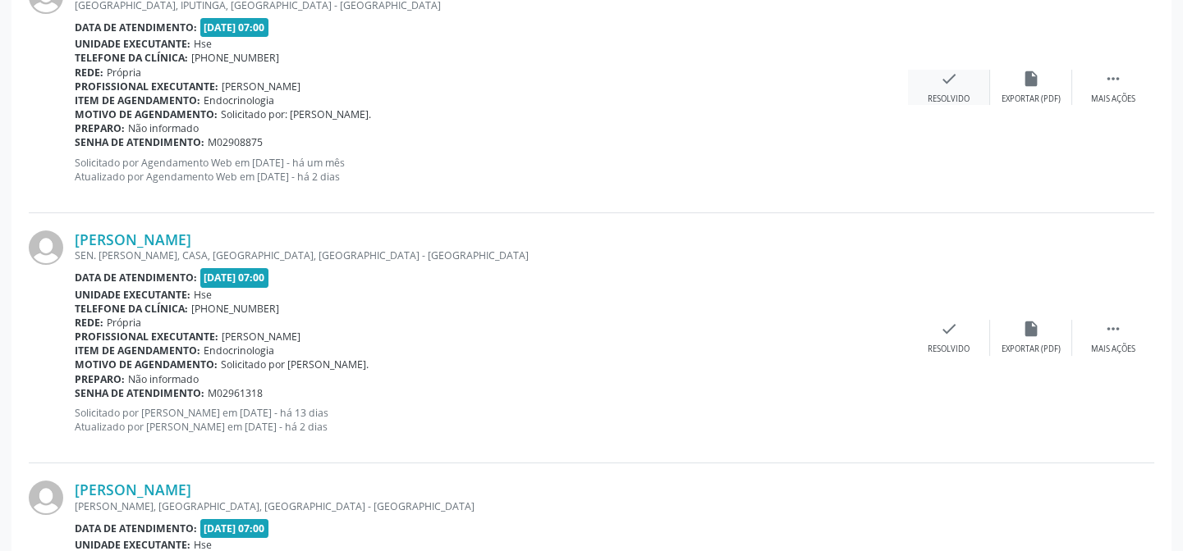
click at [945, 89] on div "check Resolvido" at bounding box center [949, 87] width 82 height 35
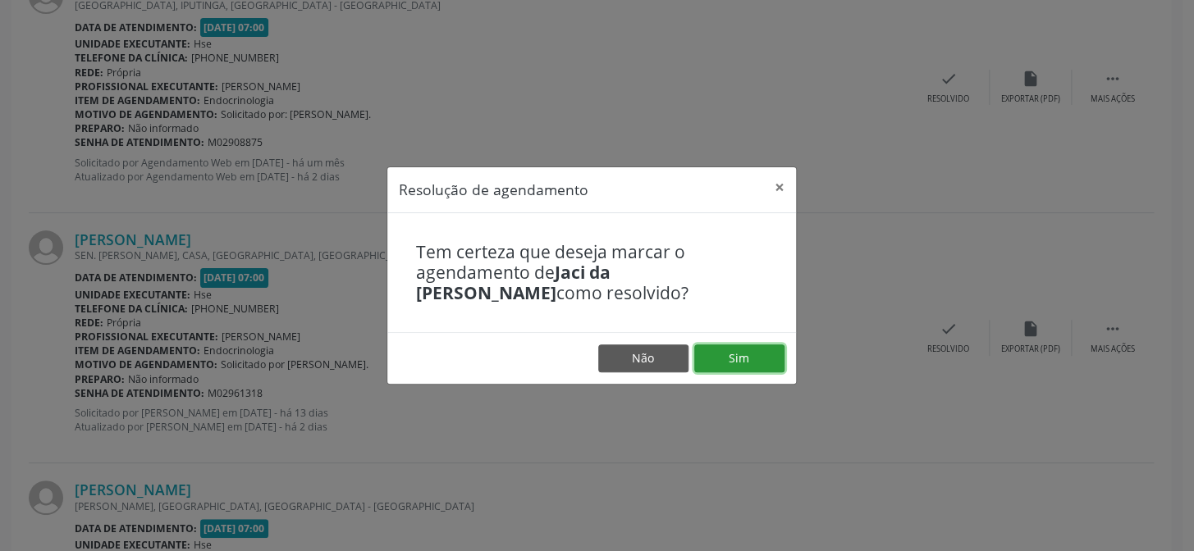
click at [768, 358] on button "Sim" at bounding box center [739, 359] width 90 height 28
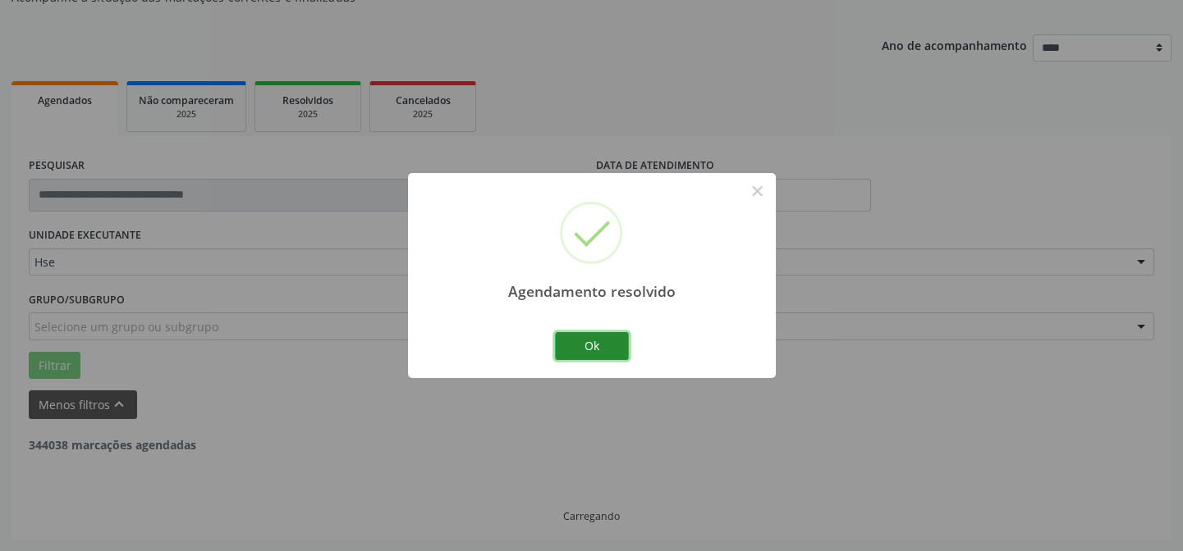
click at [595, 341] on button "Ok" at bounding box center [592, 346] width 74 height 28
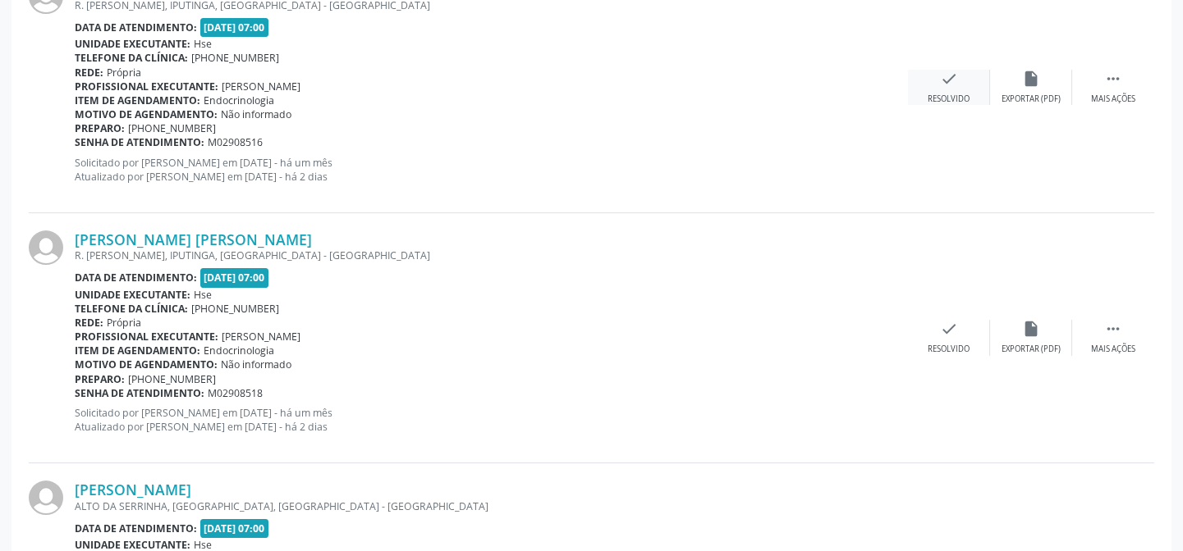
click at [932, 85] on div "check Resolvido" at bounding box center [949, 87] width 82 height 35
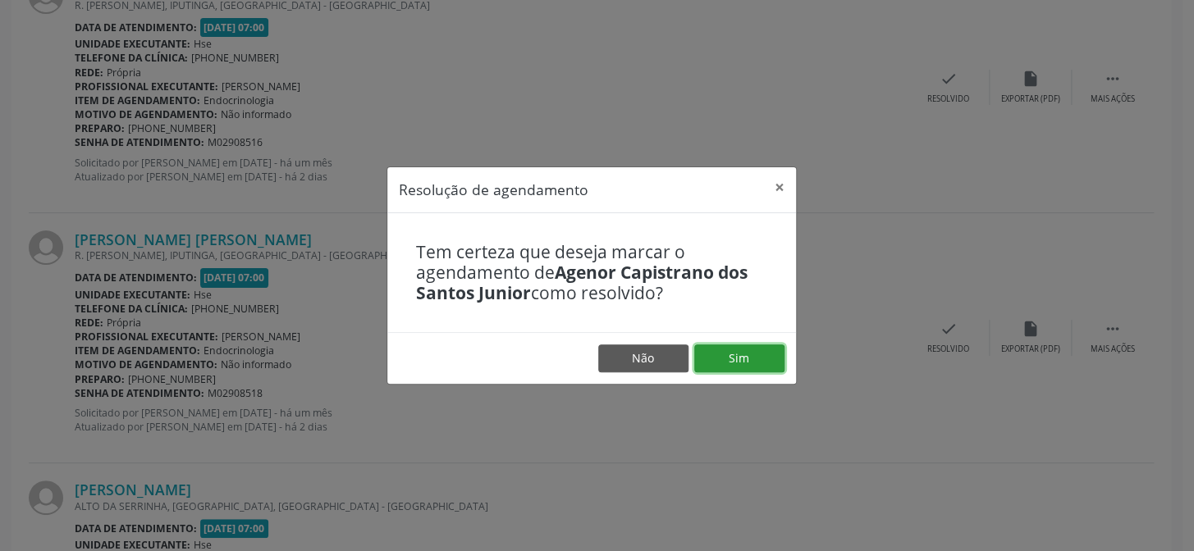
click at [735, 363] on button "Sim" at bounding box center [739, 359] width 90 height 28
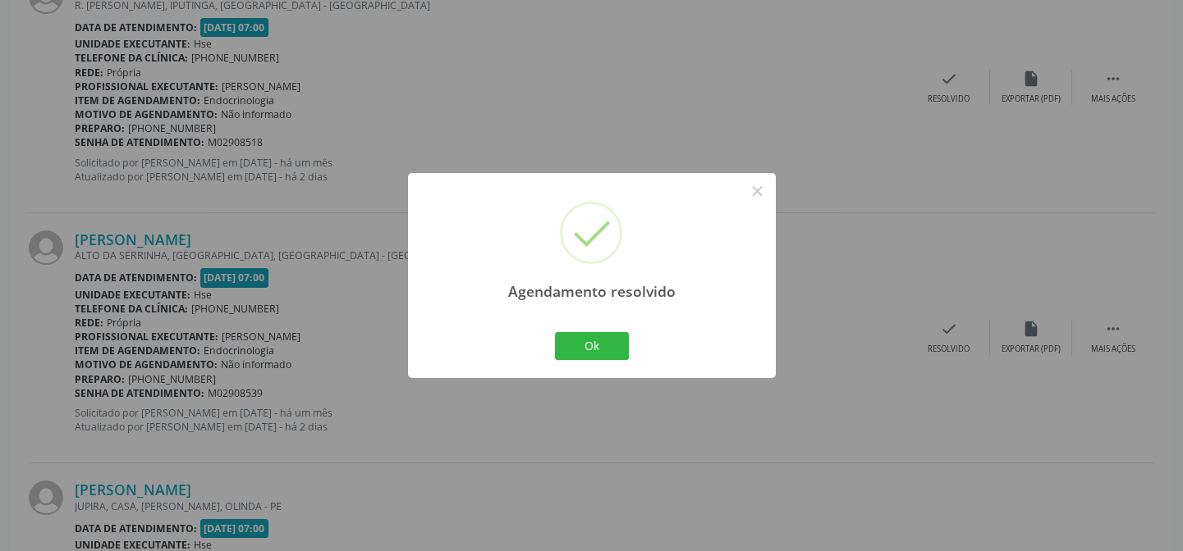
click at [617, 327] on div "Agendamento resolvido × Ok Cancel" at bounding box center [592, 275] width 368 height 204
click at [615, 347] on button "Ok" at bounding box center [592, 346] width 74 height 28
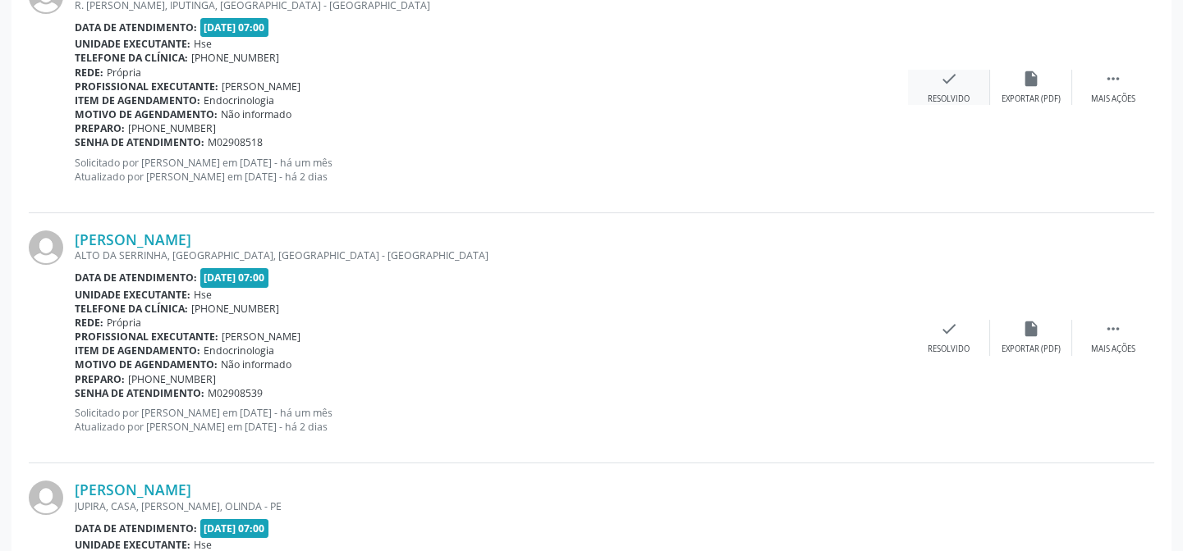
click at [954, 82] on icon "check" at bounding box center [949, 79] width 18 height 18
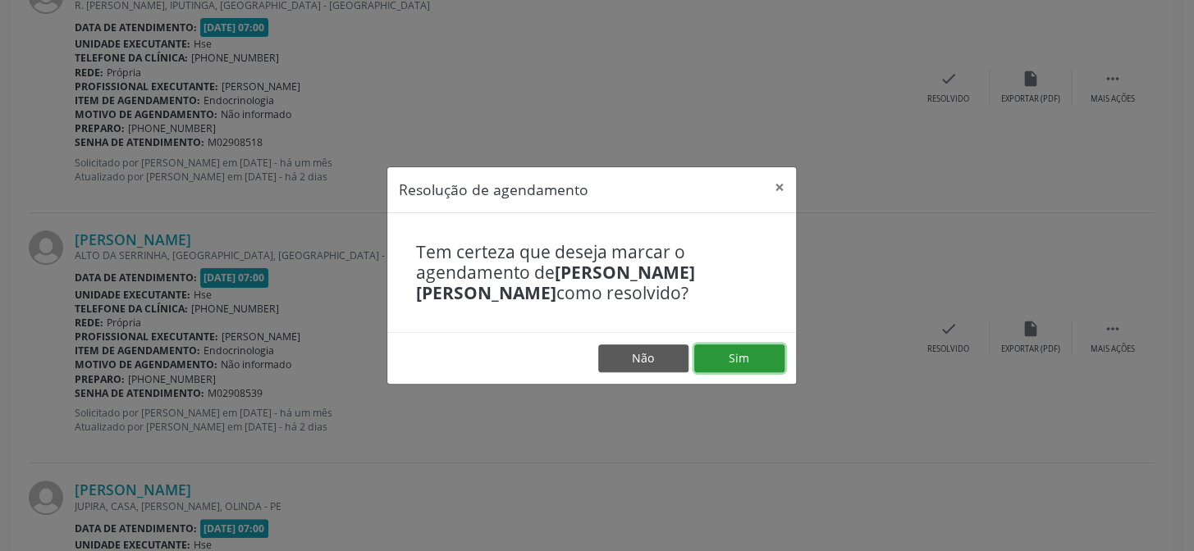
click at [738, 364] on button "Sim" at bounding box center [739, 359] width 90 height 28
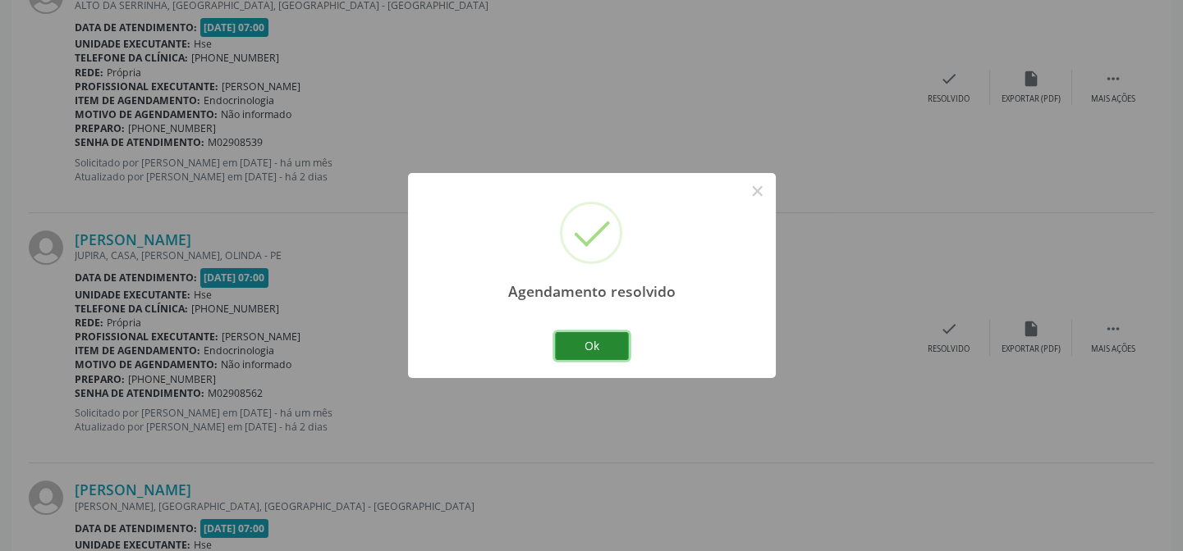
click at [606, 339] on button "Ok" at bounding box center [592, 346] width 74 height 28
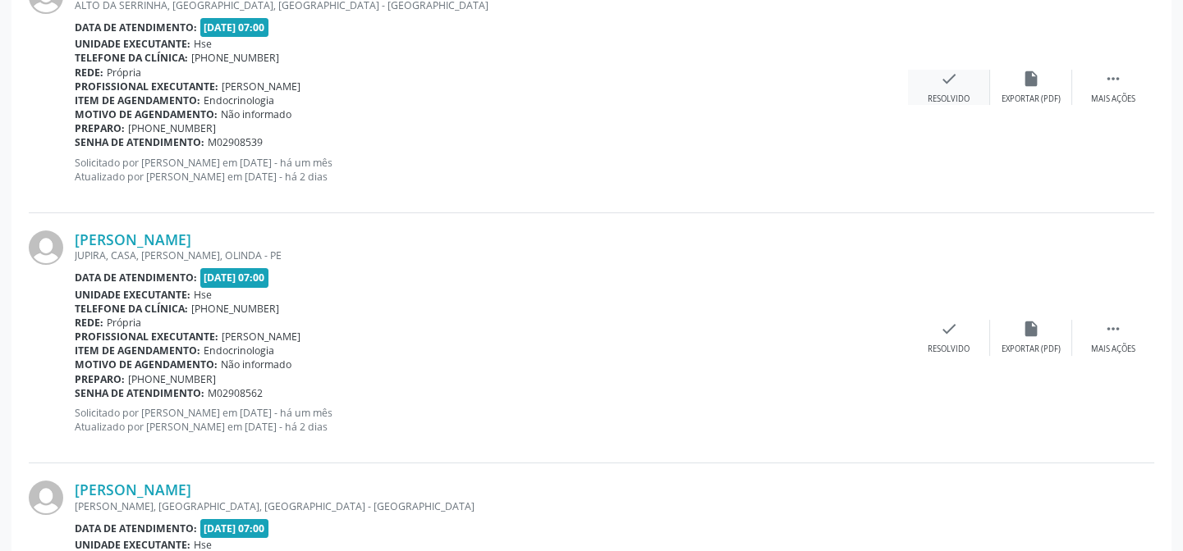
click at [944, 79] on icon "check" at bounding box center [949, 79] width 18 height 18
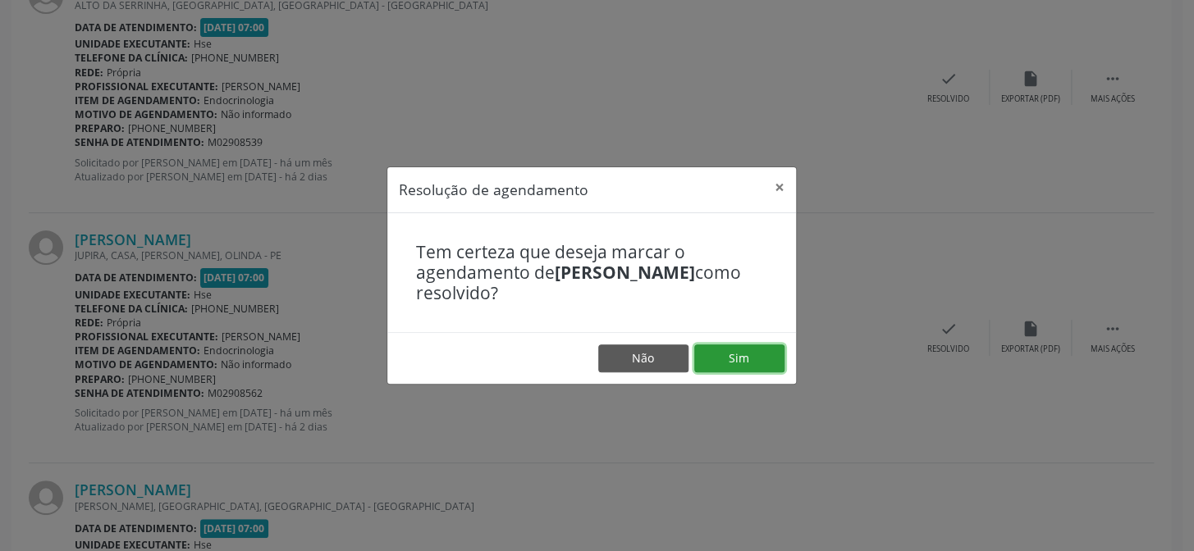
click at [766, 356] on button "Sim" at bounding box center [739, 359] width 90 height 28
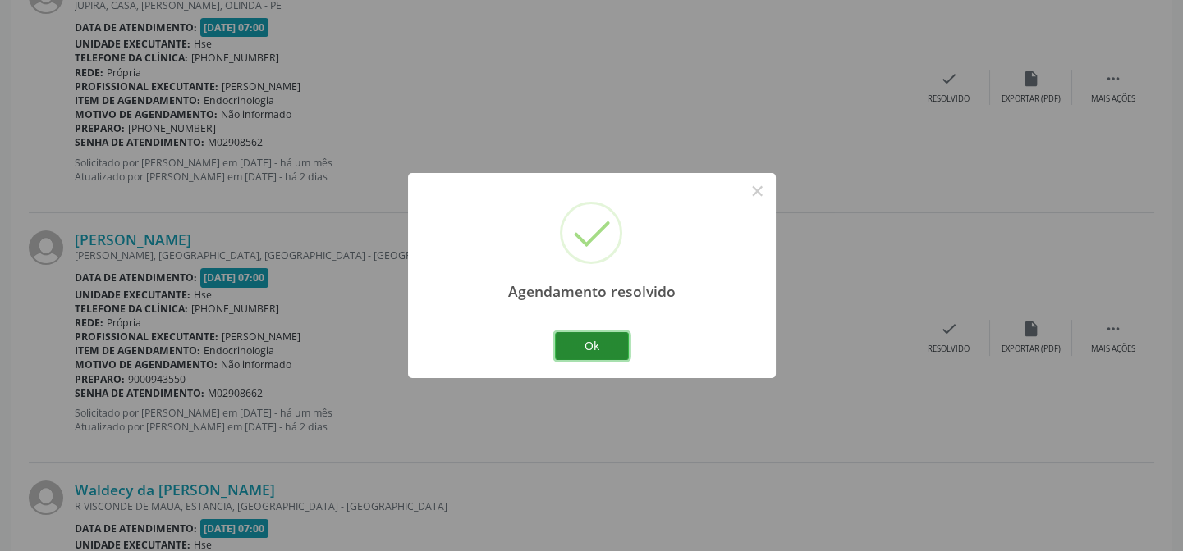
click at [604, 342] on button "Ok" at bounding box center [592, 346] width 74 height 28
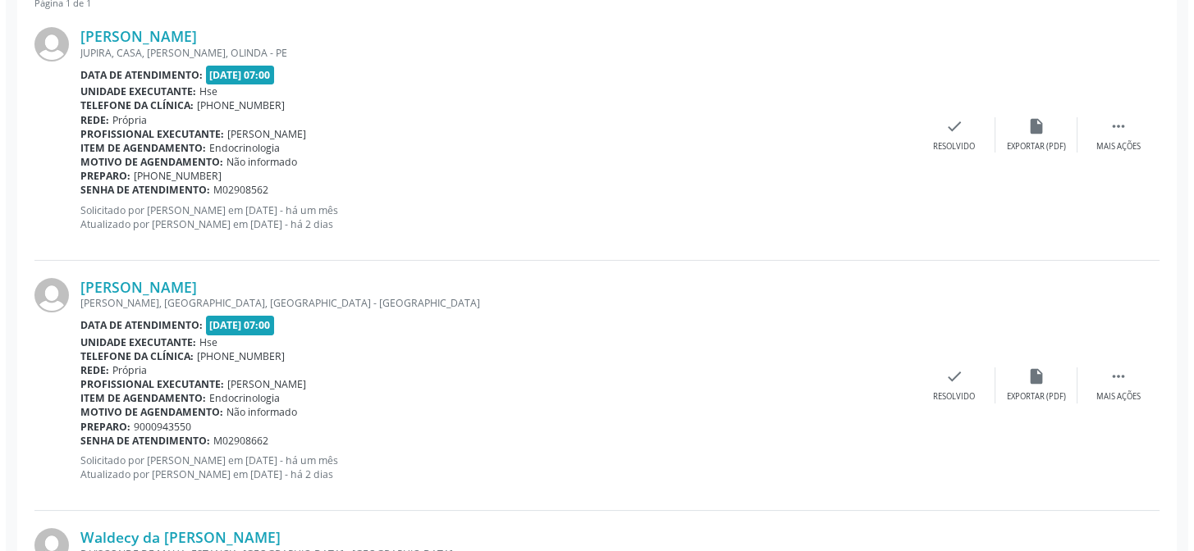
scroll to position [611, 0]
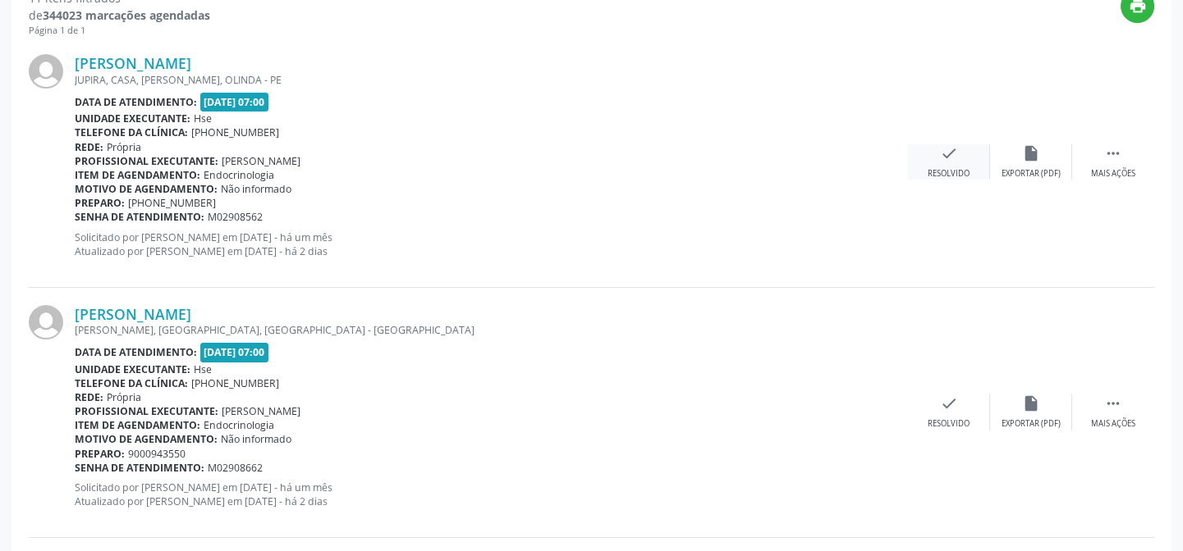
click at [950, 154] on icon "check" at bounding box center [949, 153] width 18 height 18
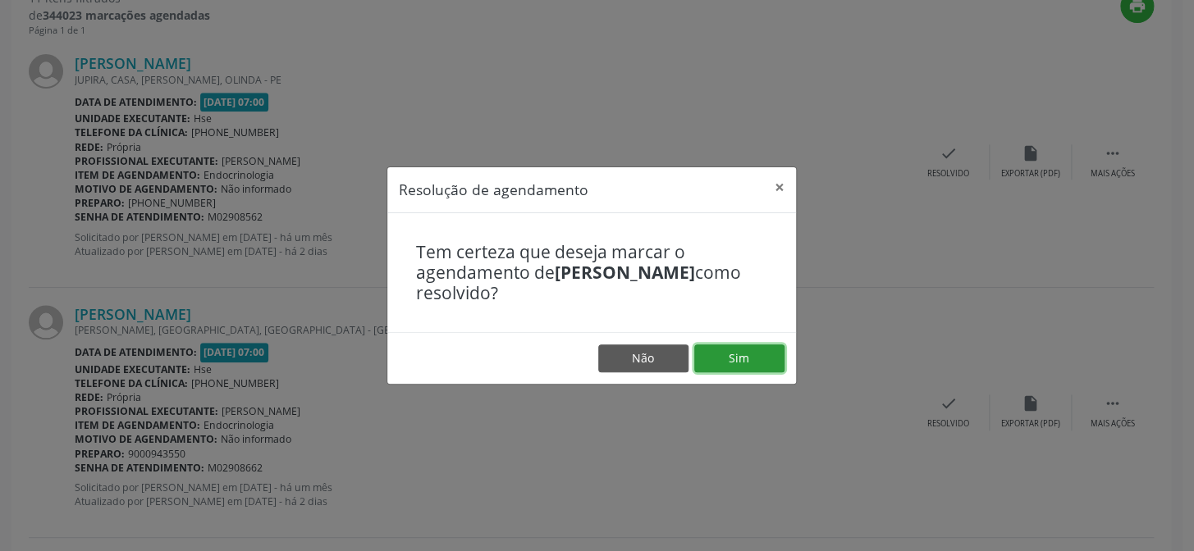
click at [715, 352] on button "Sim" at bounding box center [739, 359] width 90 height 28
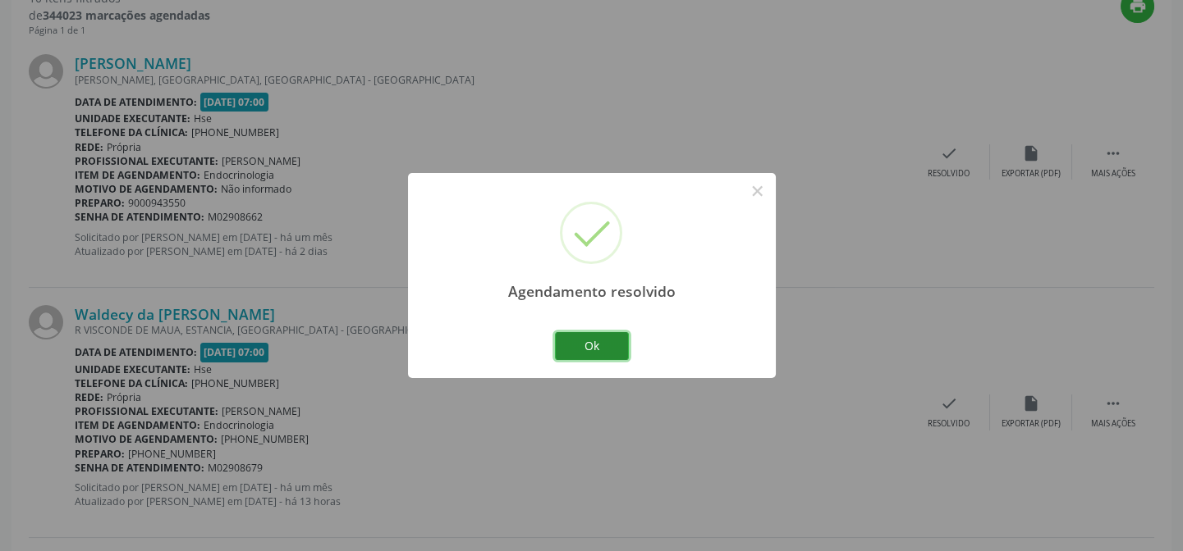
click at [593, 341] on button "Ok" at bounding box center [592, 346] width 74 height 28
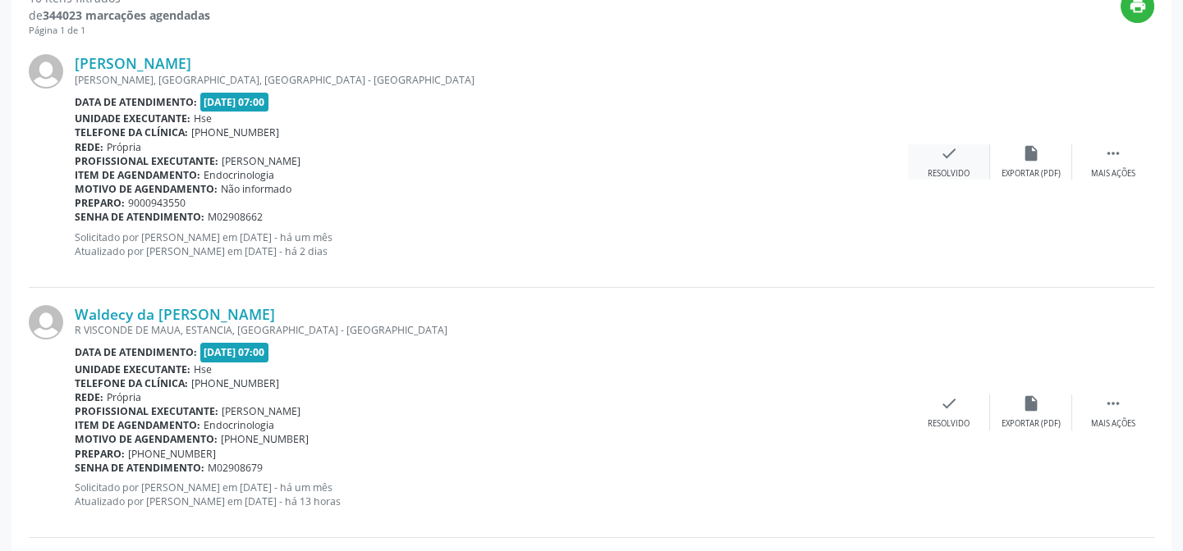
click at [940, 149] on icon "check" at bounding box center [949, 153] width 18 height 18
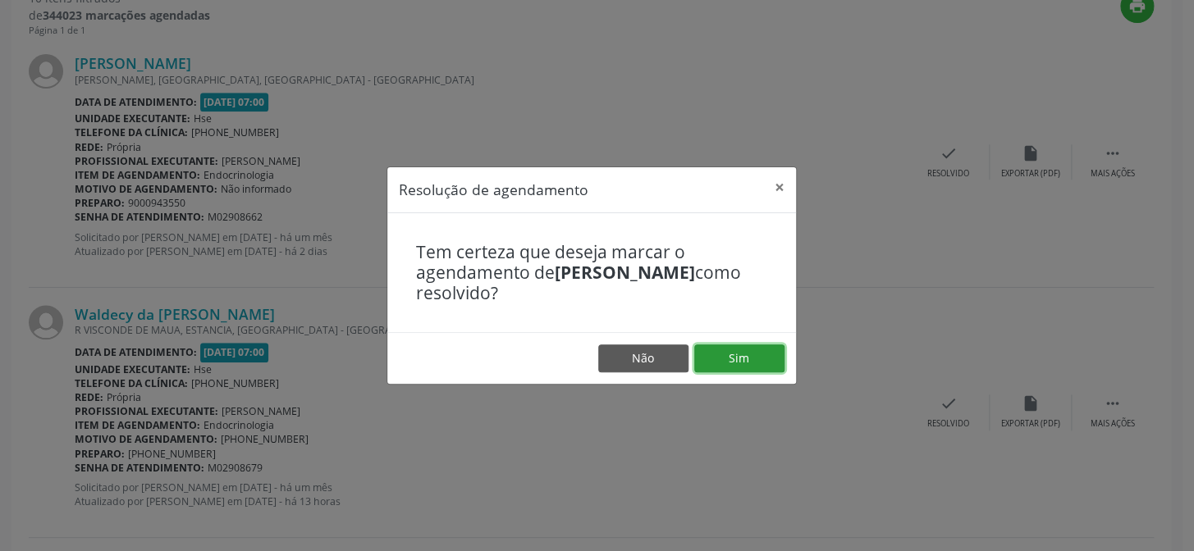
click at [705, 368] on button "Sim" at bounding box center [739, 359] width 90 height 28
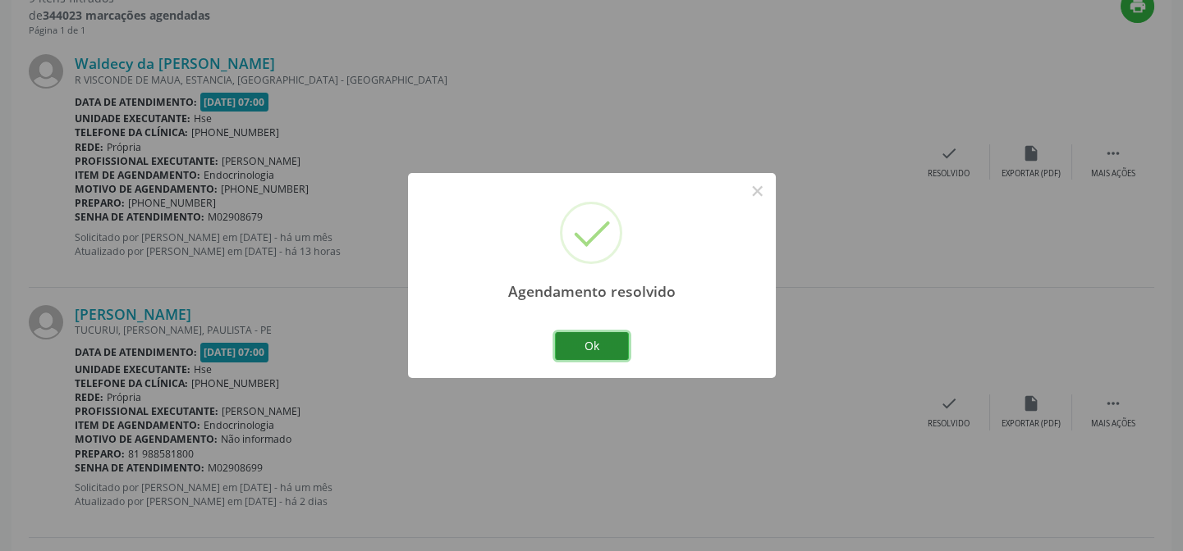
click at [612, 344] on button "Ok" at bounding box center [592, 346] width 74 height 28
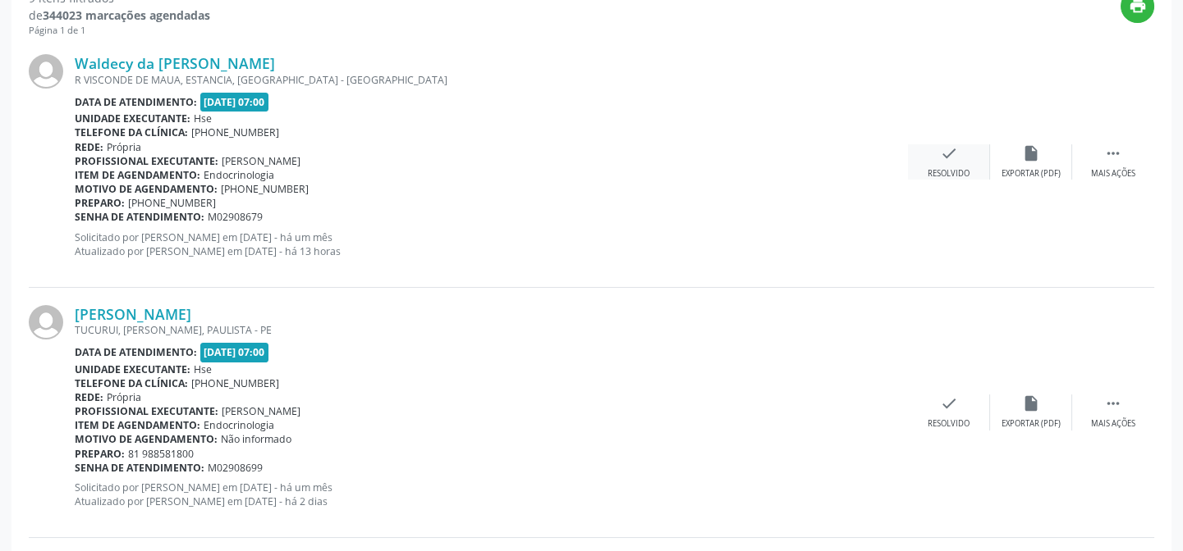
click at [970, 151] on div "check Resolvido" at bounding box center [949, 161] width 82 height 35
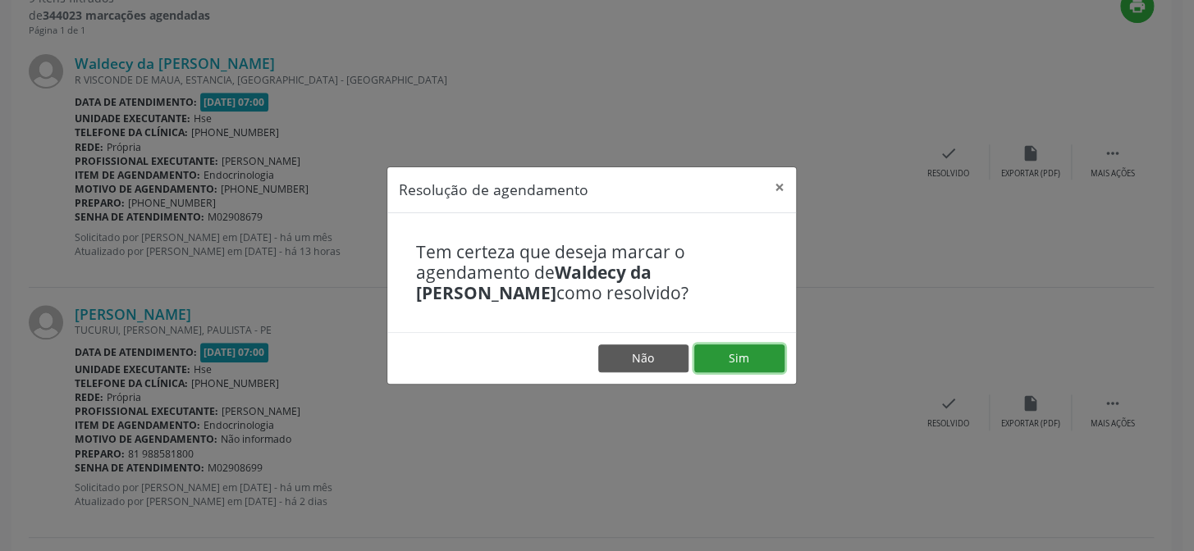
click at [716, 360] on button "Sim" at bounding box center [739, 359] width 90 height 28
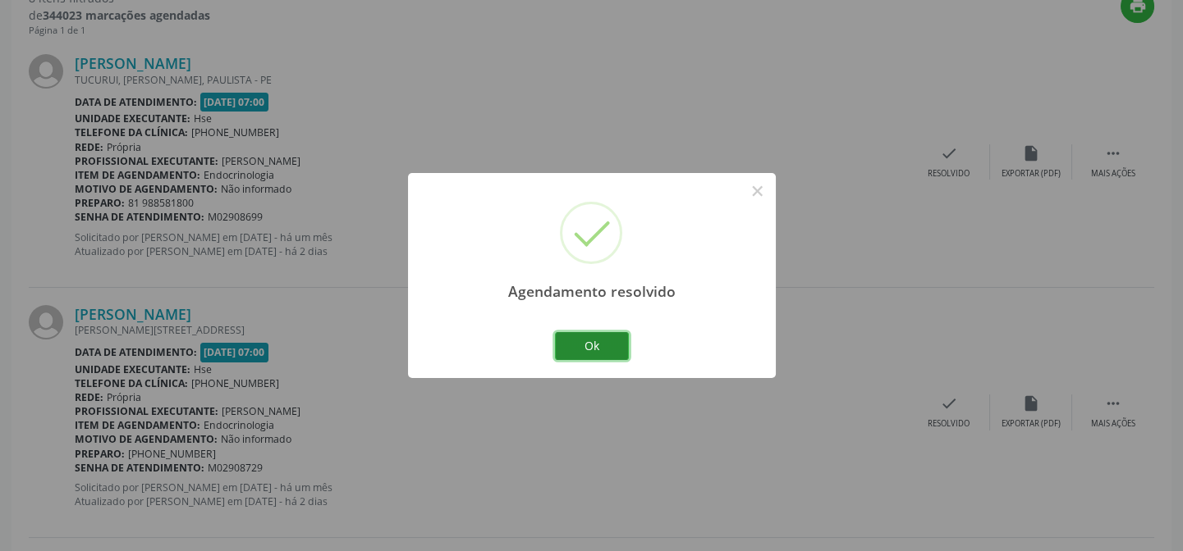
click at [620, 343] on button "Ok" at bounding box center [592, 346] width 74 height 28
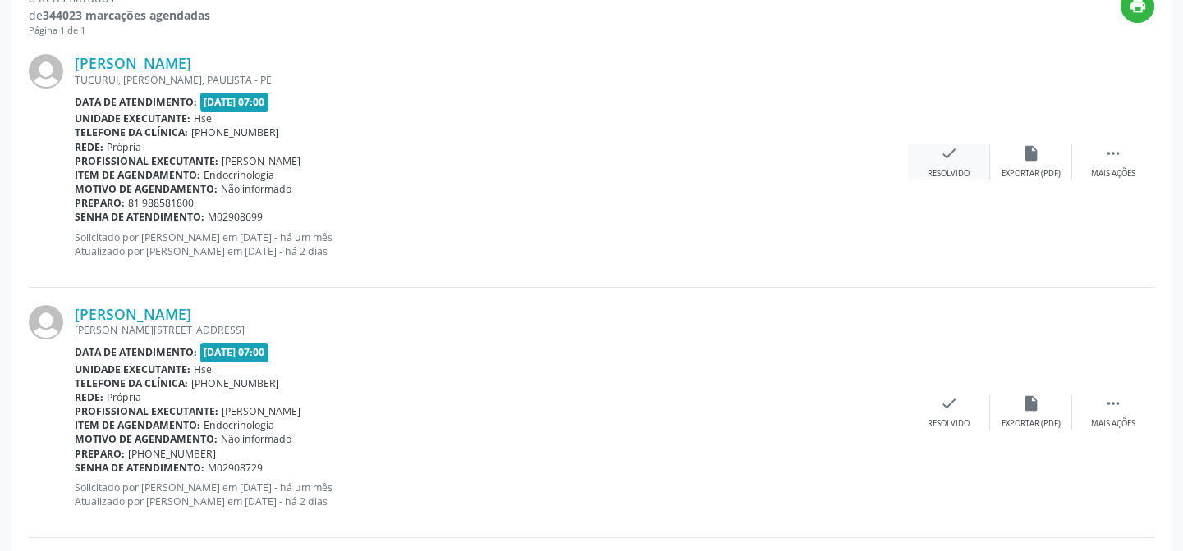
click at [940, 148] on icon "check" at bounding box center [949, 153] width 18 height 18
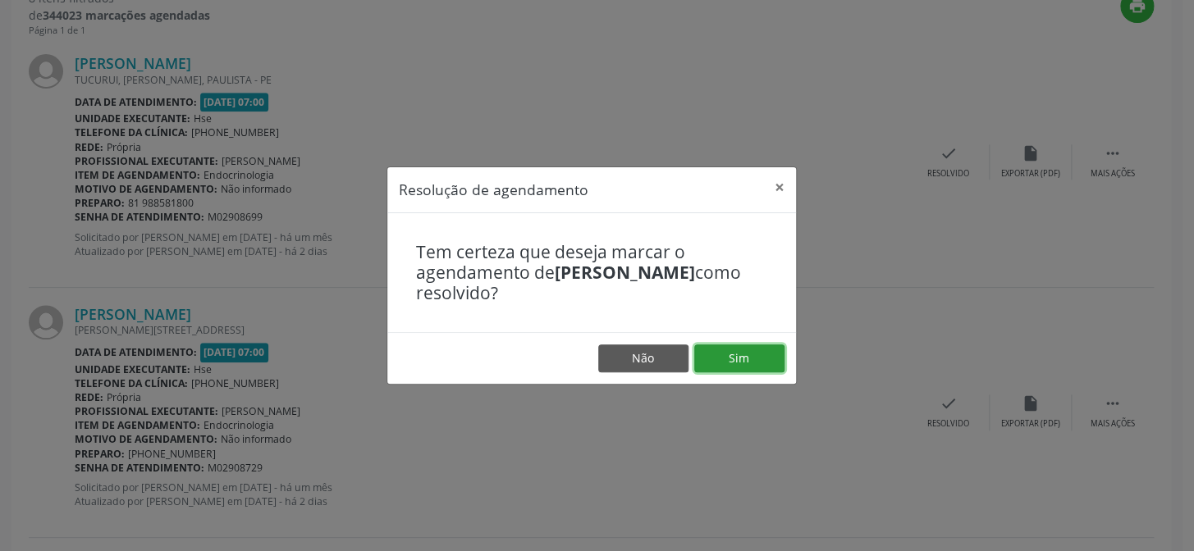
click at [733, 355] on button "Sim" at bounding box center [739, 359] width 90 height 28
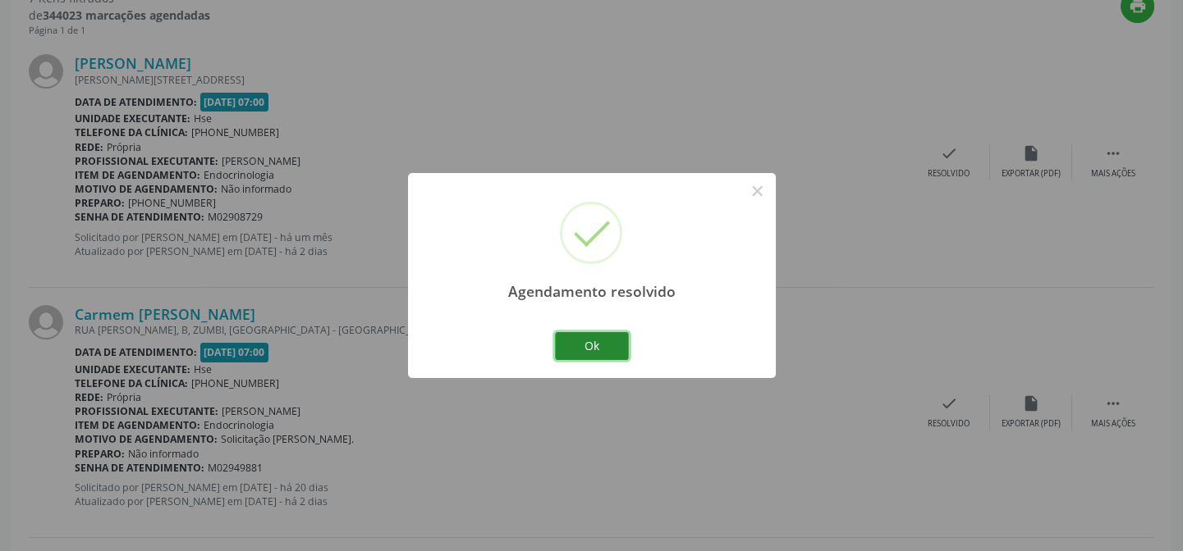
click at [590, 337] on button "Ok" at bounding box center [592, 346] width 74 height 28
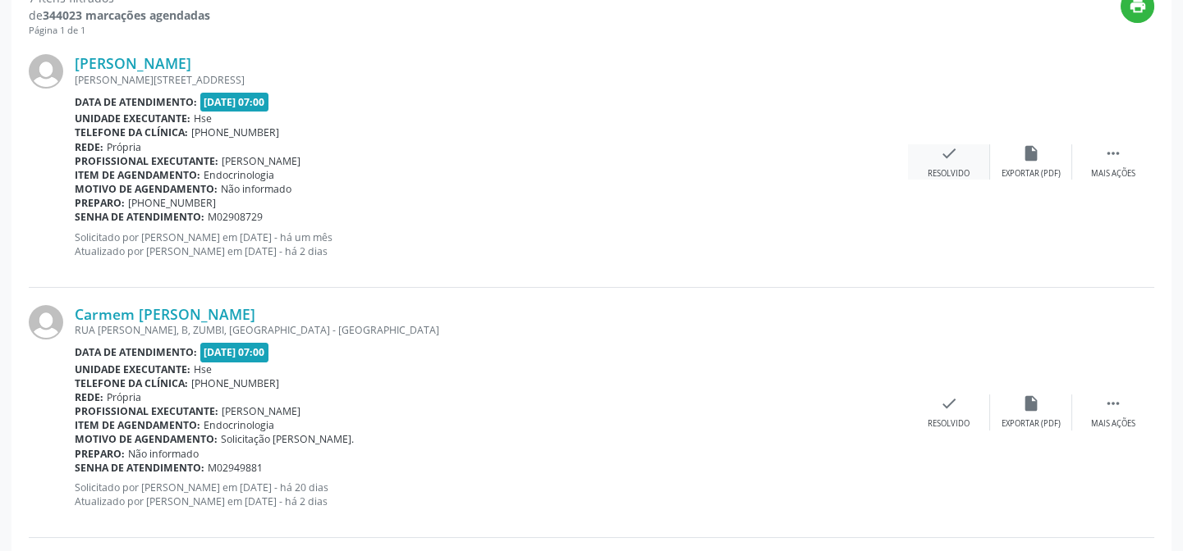
click at [934, 153] on div "check Resolvido" at bounding box center [949, 161] width 82 height 35
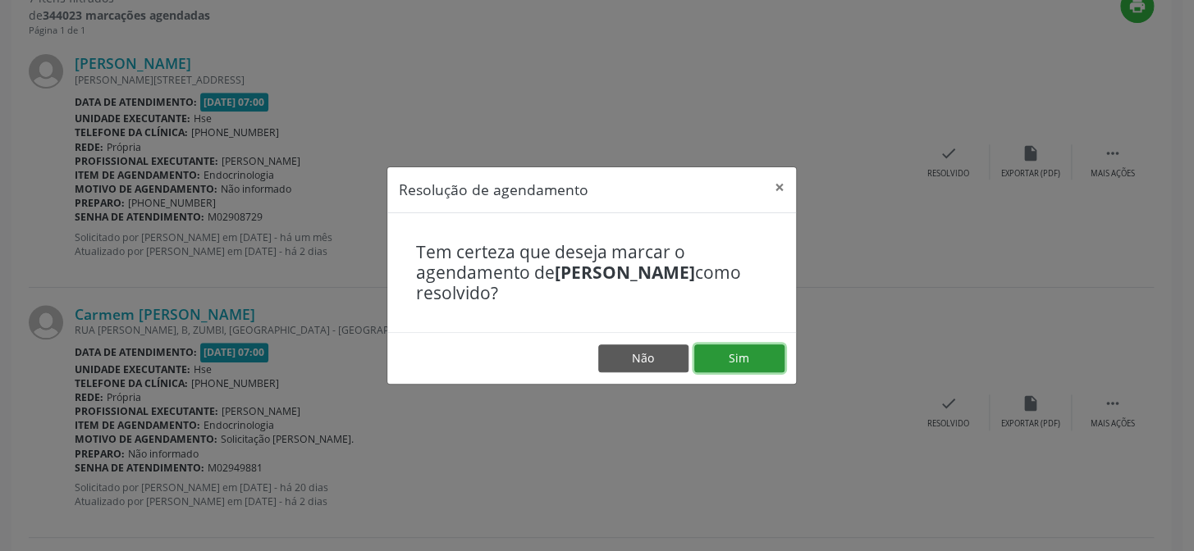
click at [746, 353] on button "Sim" at bounding box center [739, 359] width 90 height 28
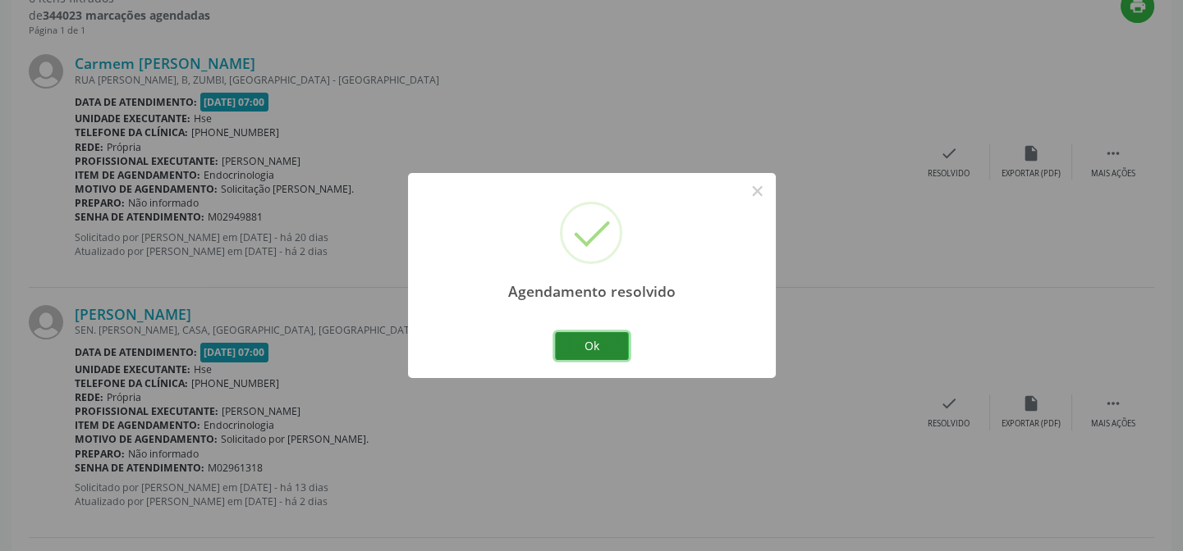
click at [597, 345] on button "Ok" at bounding box center [592, 346] width 74 height 28
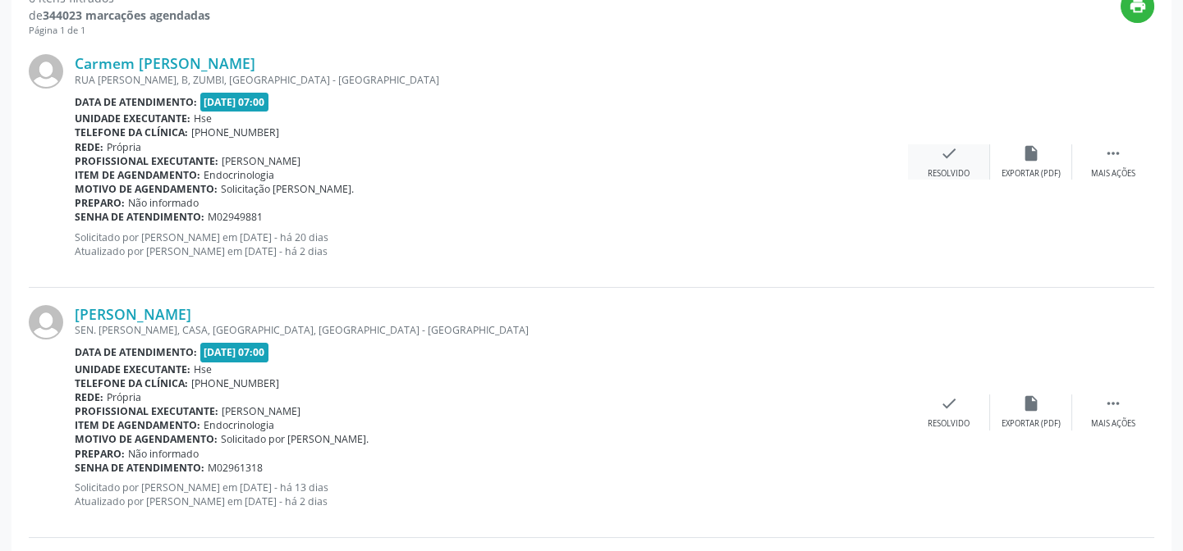
click at [931, 168] on div "Resolvido" at bounding box center [948, 173] width 42 height 11
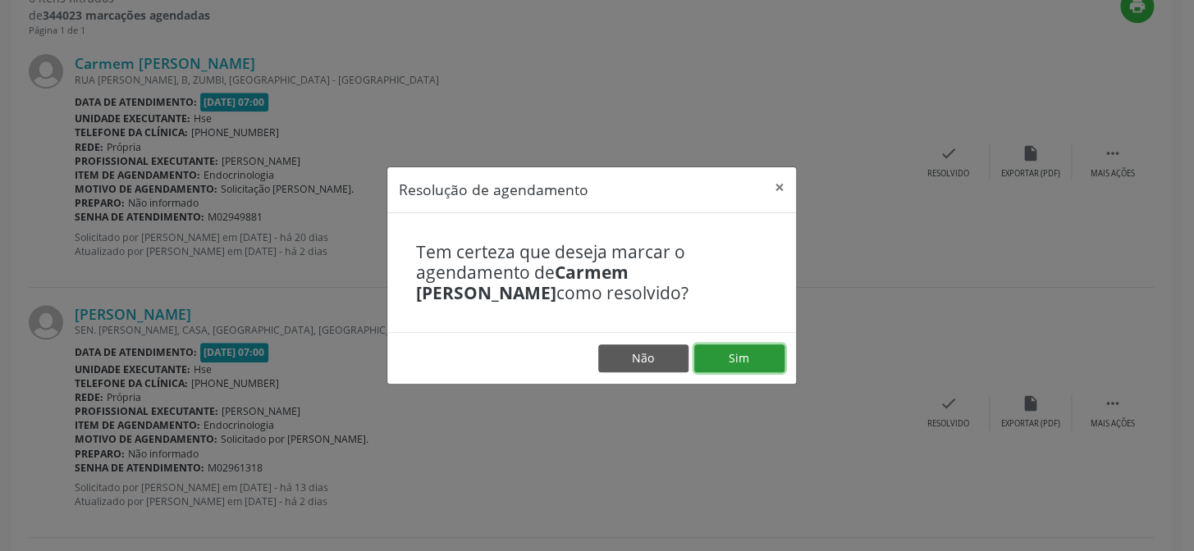
click at [732, 354] on button "Sim" at bounding box center [739, 359] width 90 height 28
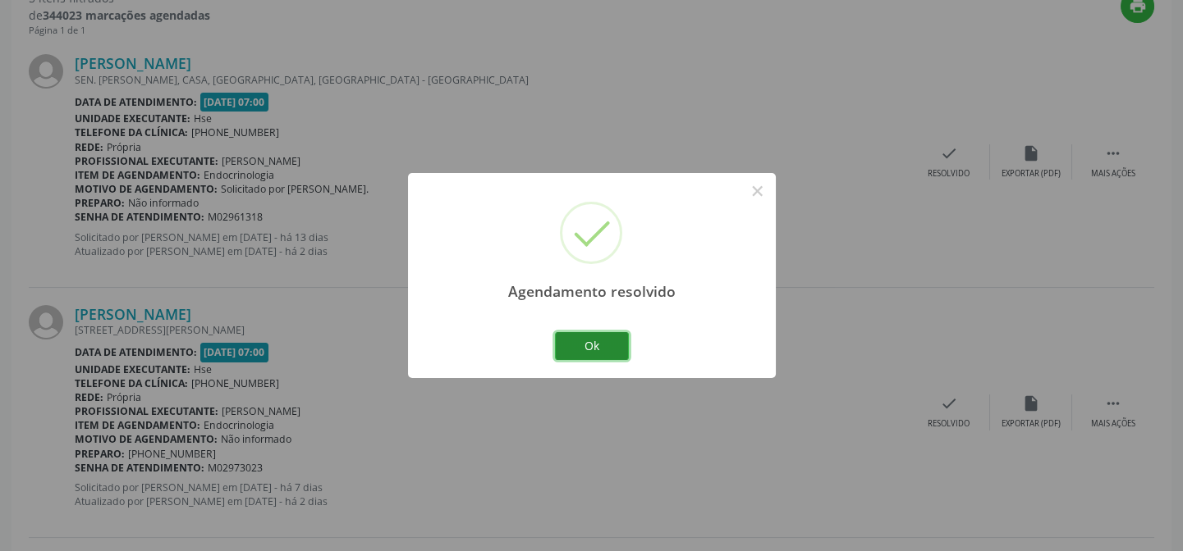
click at [599, 341] on button "Ok" at bounding box center [592, 346] width 74 height 28
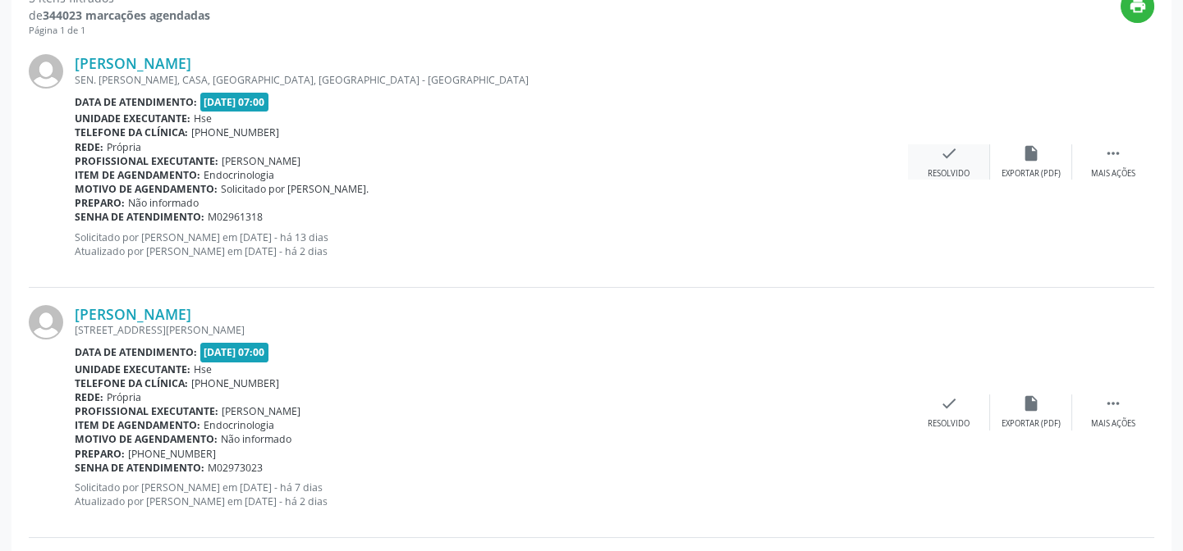
click at [949, 165] on div "check Resolvido" at bounding box center [949, 161] width 82 height 35
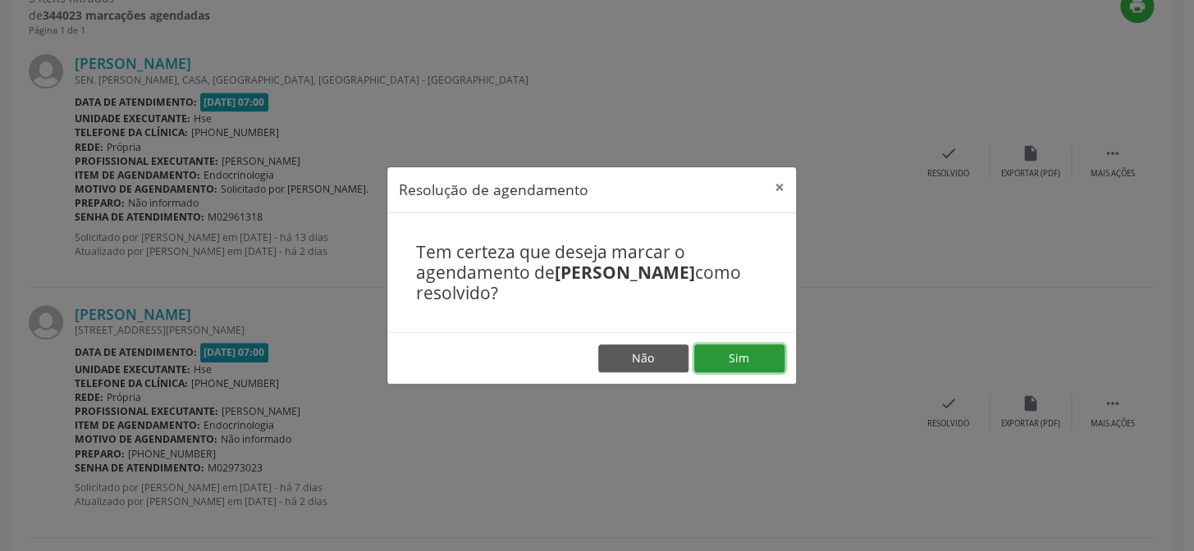
click at [729, 355] on button "Sim" at bounding box center [739, 359] width 90 height 28
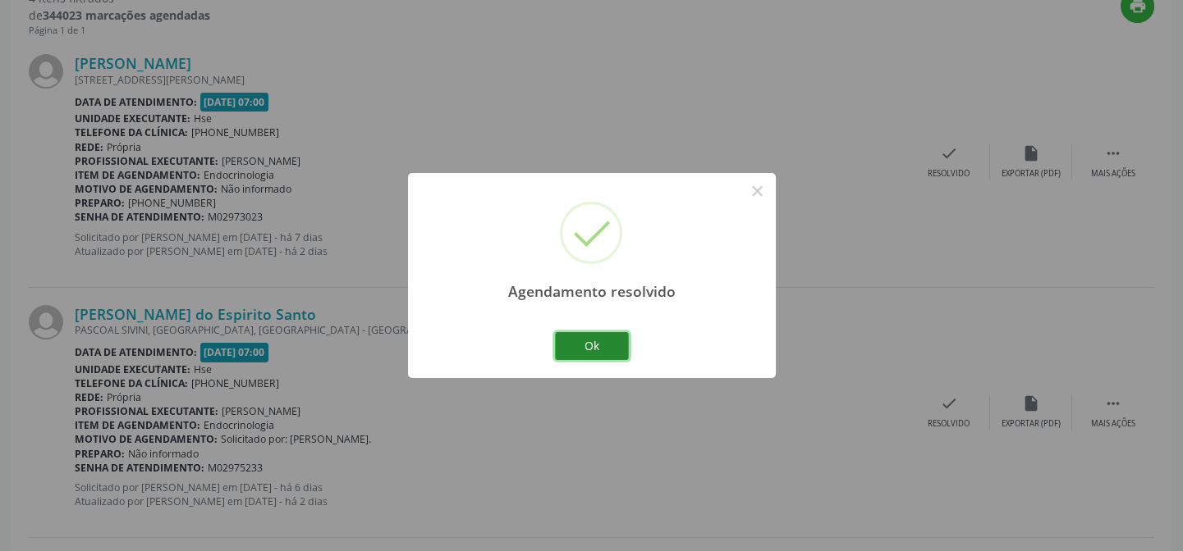
click at [608, 348] on button "Ok" at bounding box center [592, 346] width 74 height 28
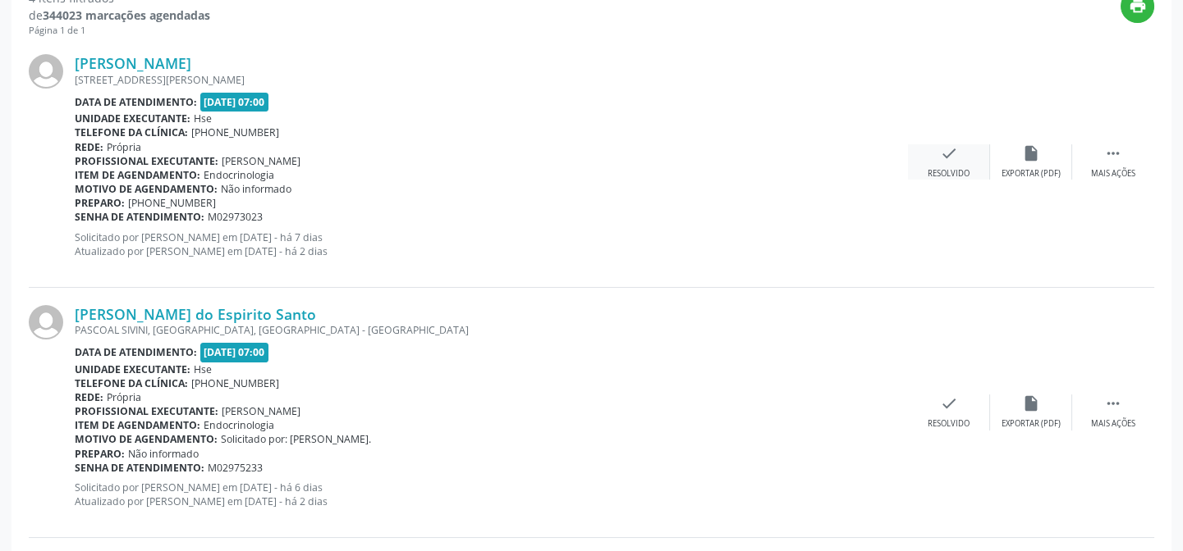
click at [944, 148] on icon "check" at bounding box center [949, 153] width 18 height 18
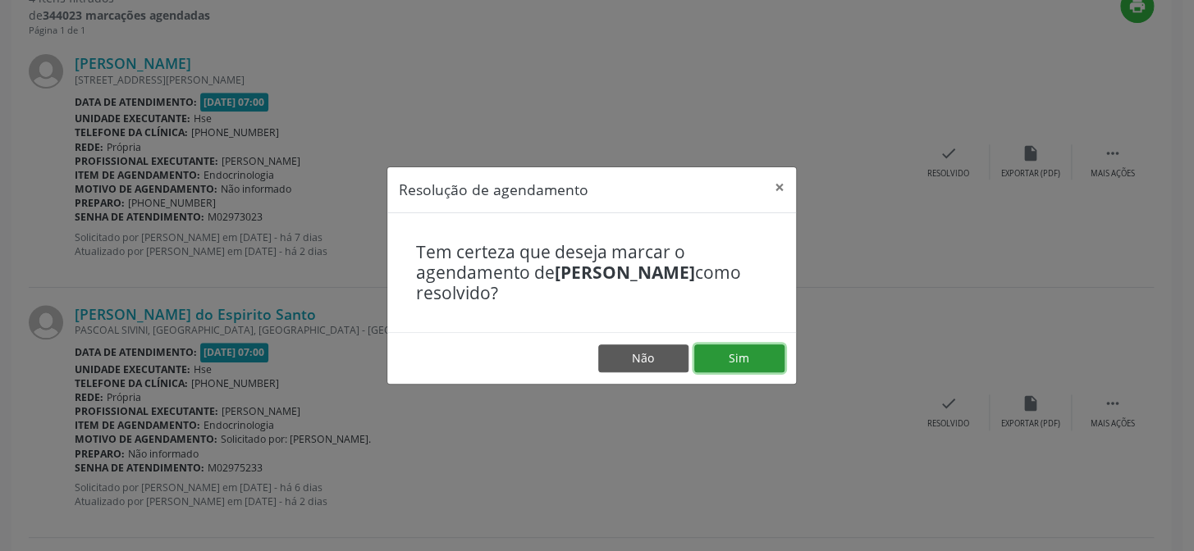
click at [725, 367] on button "Sim" at bounding box center [739, 359] width 90 height 28
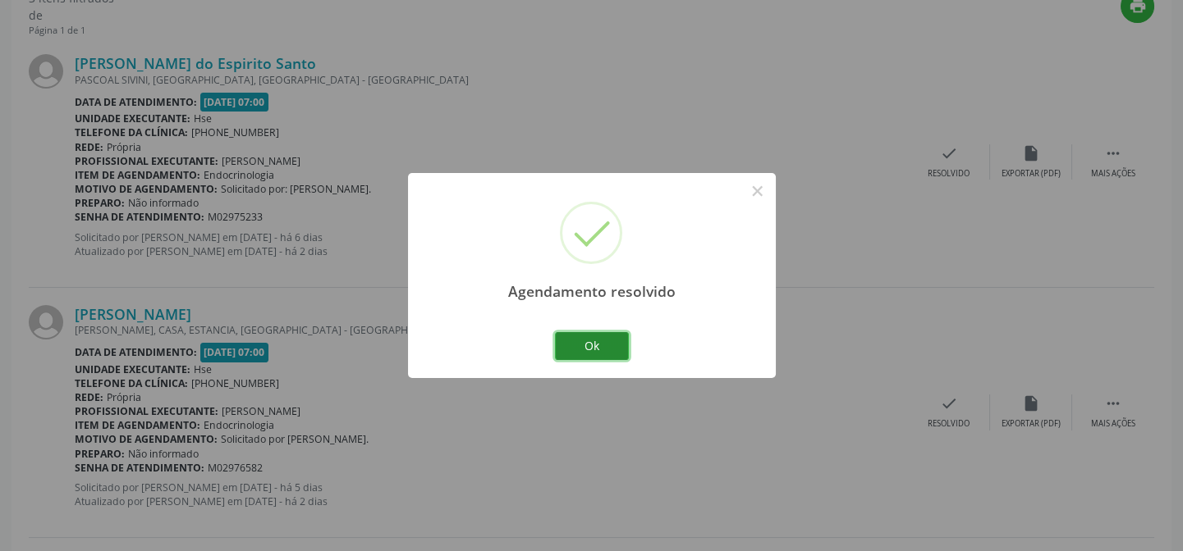
click at [596, 336] on button "Ok" at bounding box center [592, 346] width 74 height 28
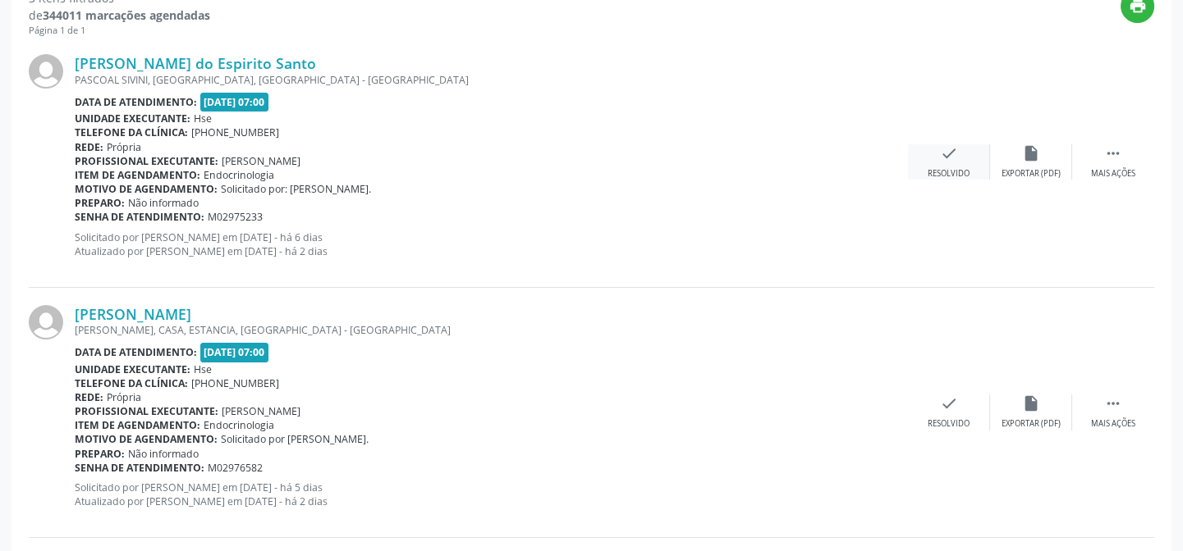
click at [953, 154] on icon "check" at bounding box center [949, 153] width 18 height 18
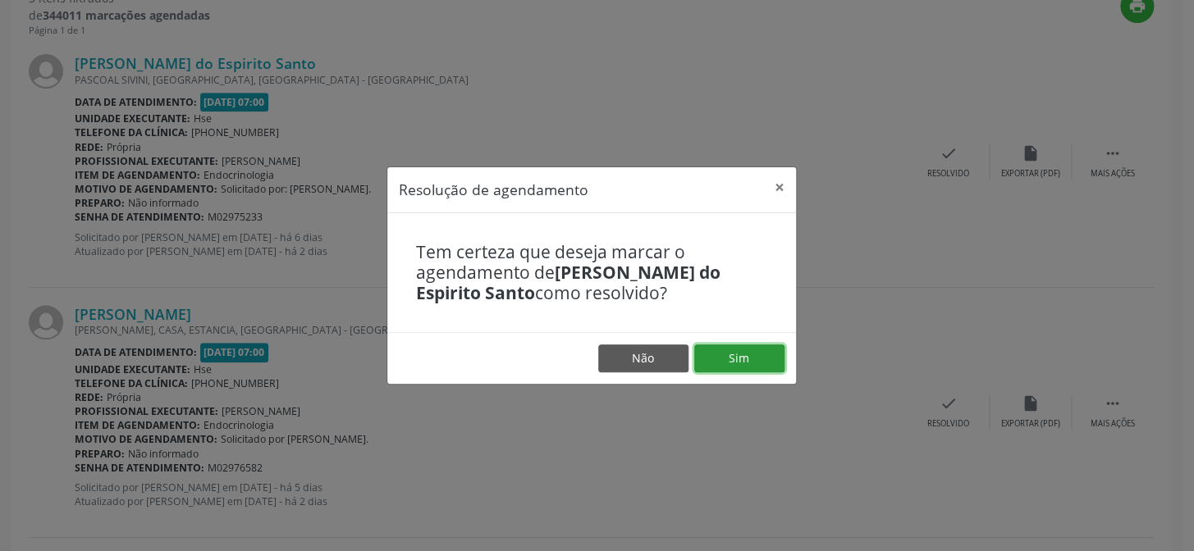
click at [738, 353] on button "Sim" at bounding box center [739, 359] width 90 height 28
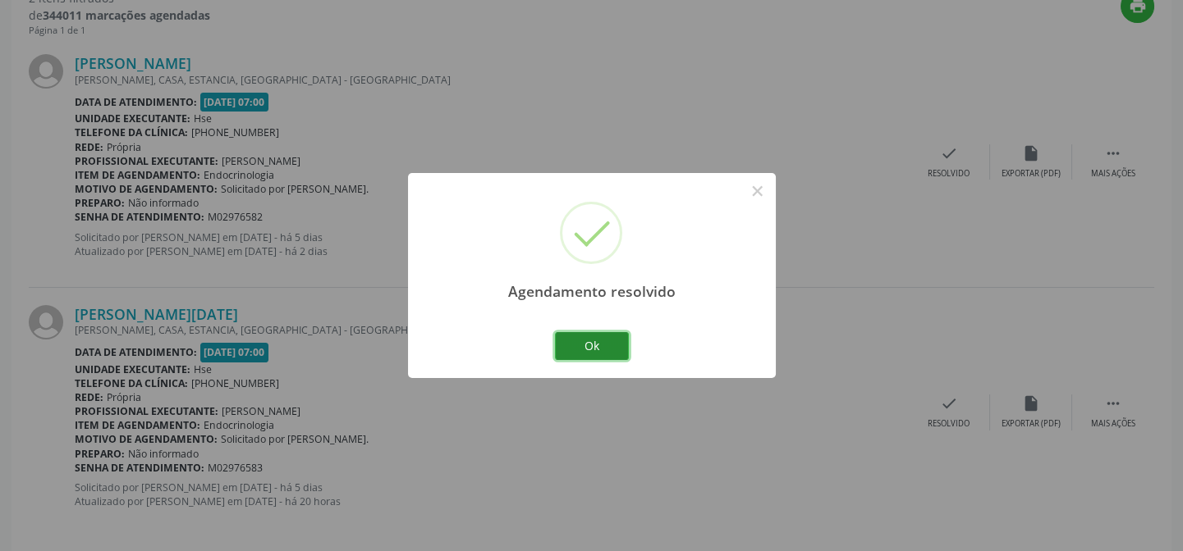
click at [611, 343] on button "Ok" at bounding box center [592, 346] width 74 height 28
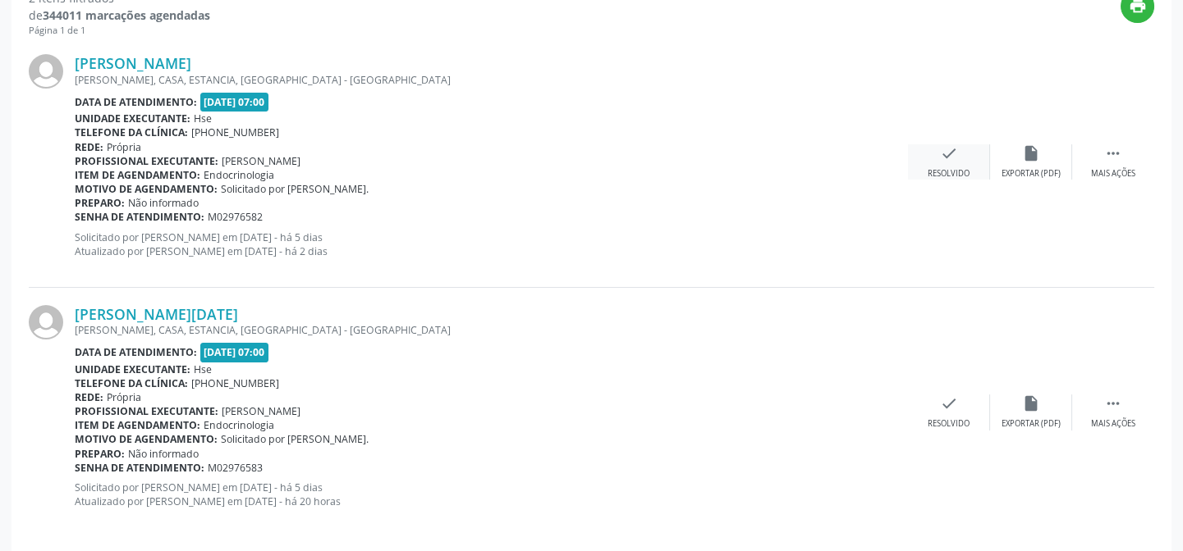
click at [950, 152] on icon "check" at bounding box center [949, 153] width 18 height 18
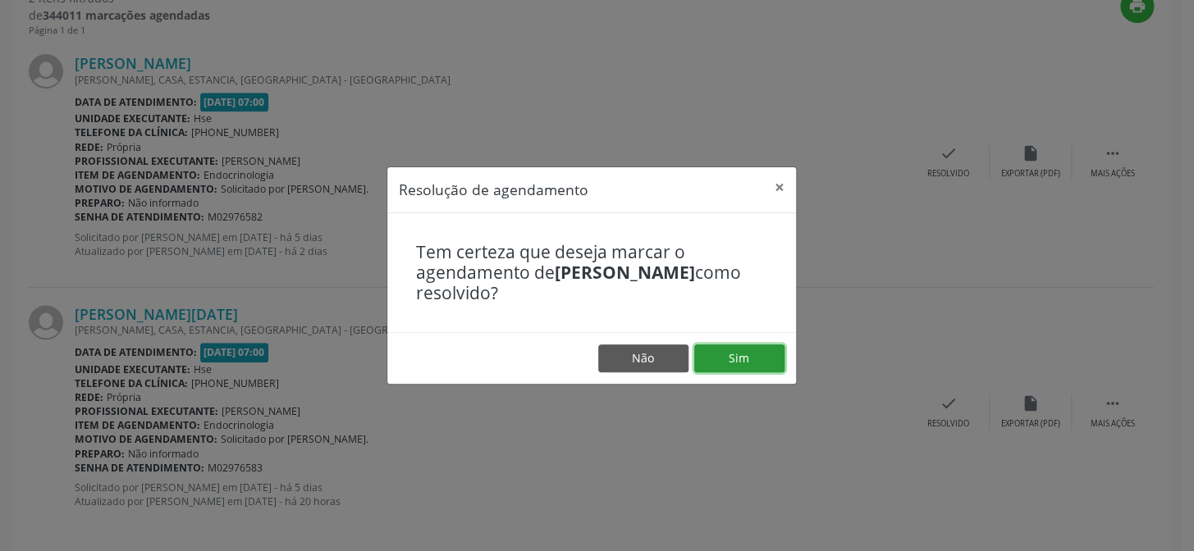
click at [748, 358] on button "Sim" at bounding box center [739, 359] width 90 height 28
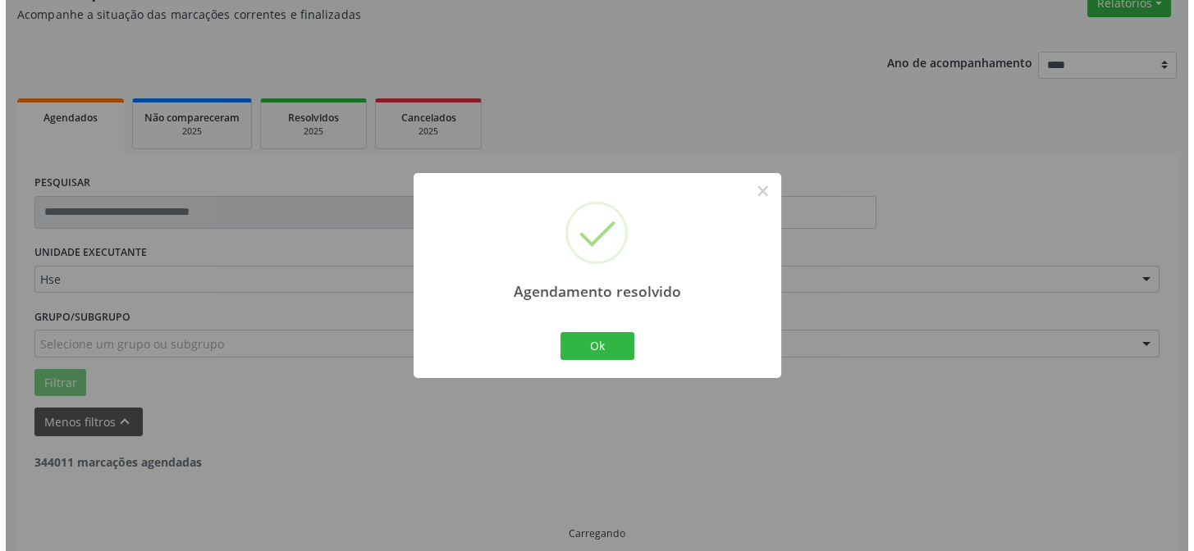
scroll to position [375, 0]
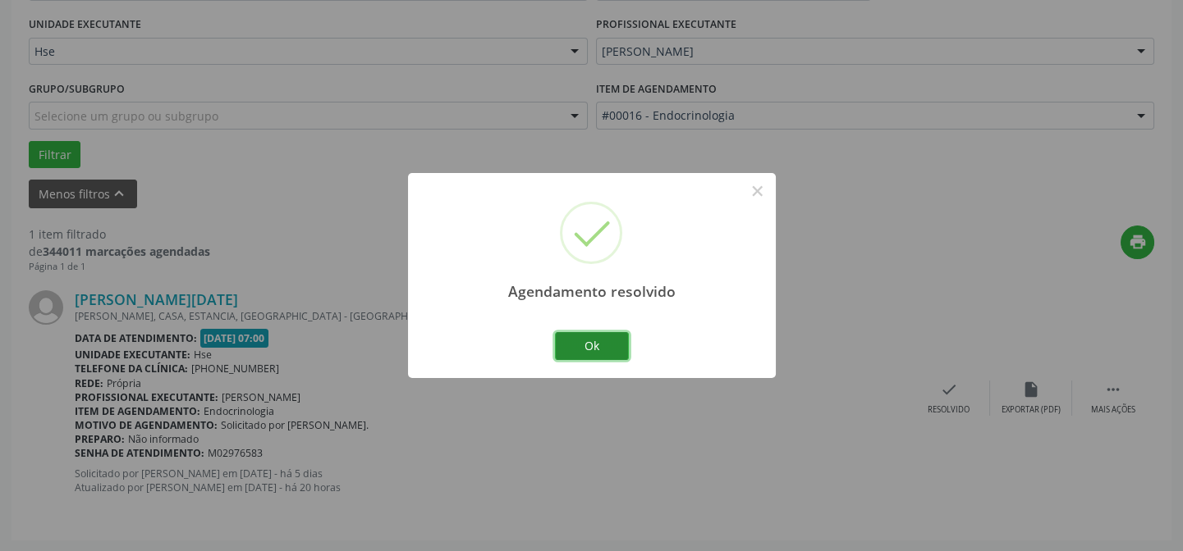
click at [587, 347] on button "Ok" at bounding box center [592, 346] width 74 height 28
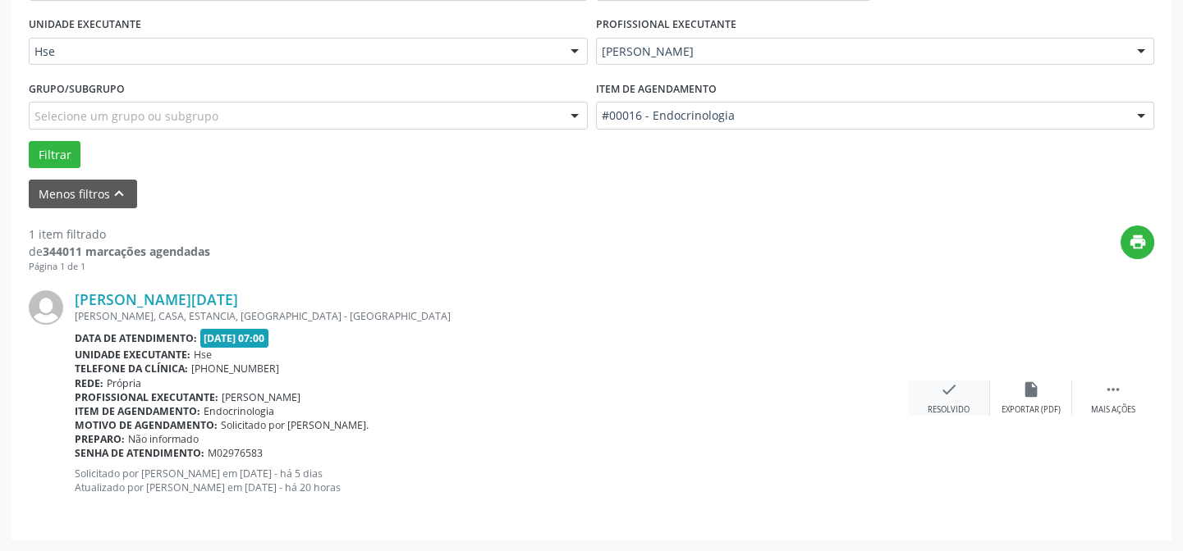
click at [959, 395] on div "check Resolvido" at bounding box center [949, 398] width 82 height 35
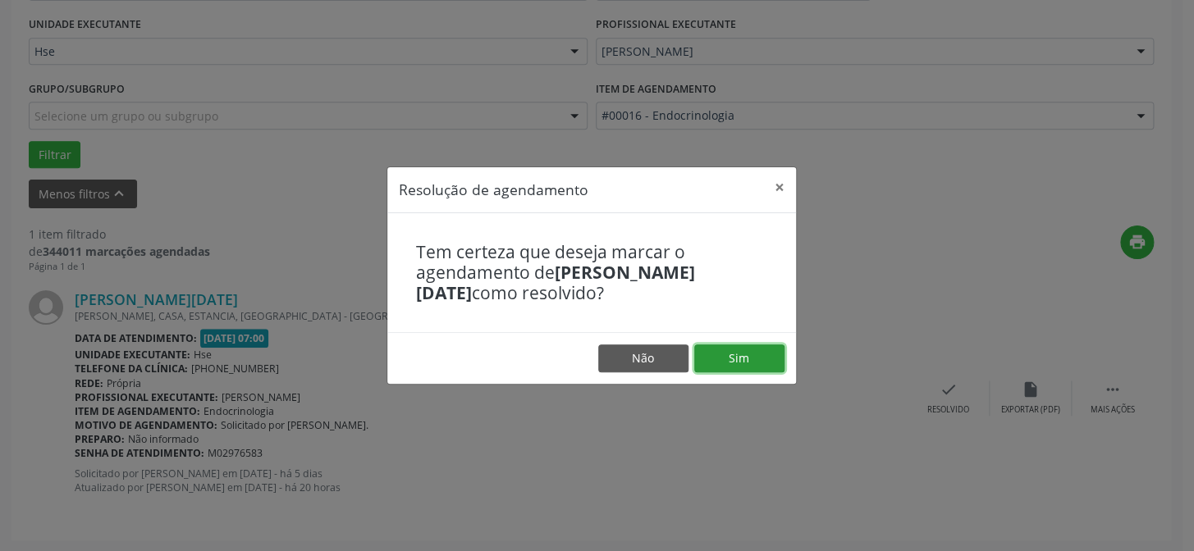
click at [728, 360] on button "Sim" at bounding box center [739, 359] width 90 height 28
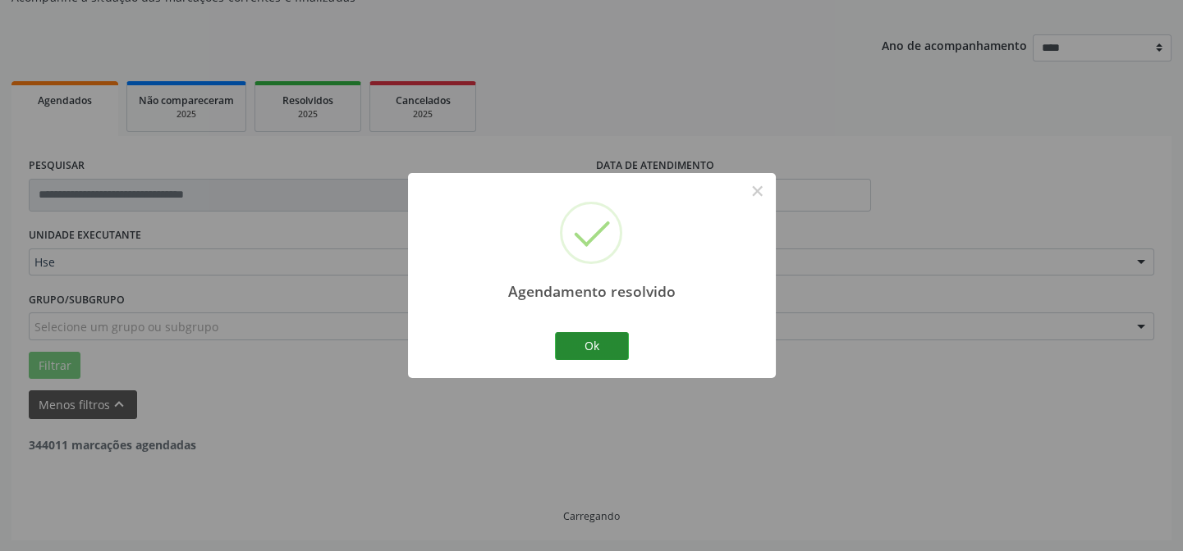
scroll to position [111, 0]
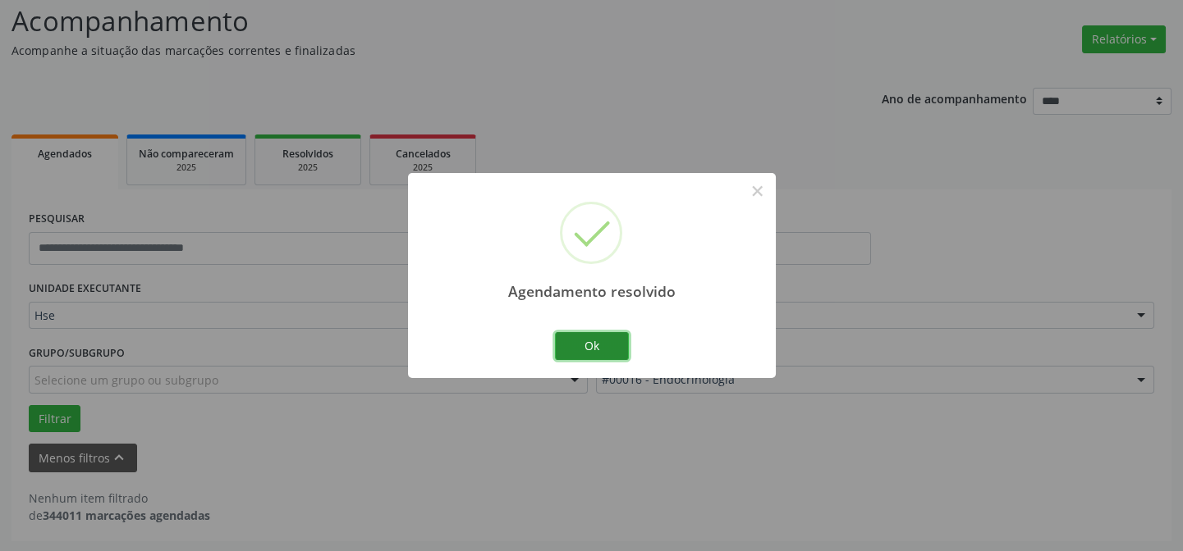
click at [602, 342] on button "Ok" at bounding box center [592, 346] width 74 height 28
